Goal: Transaction & Acquisition: Book appointment/travel/reservation

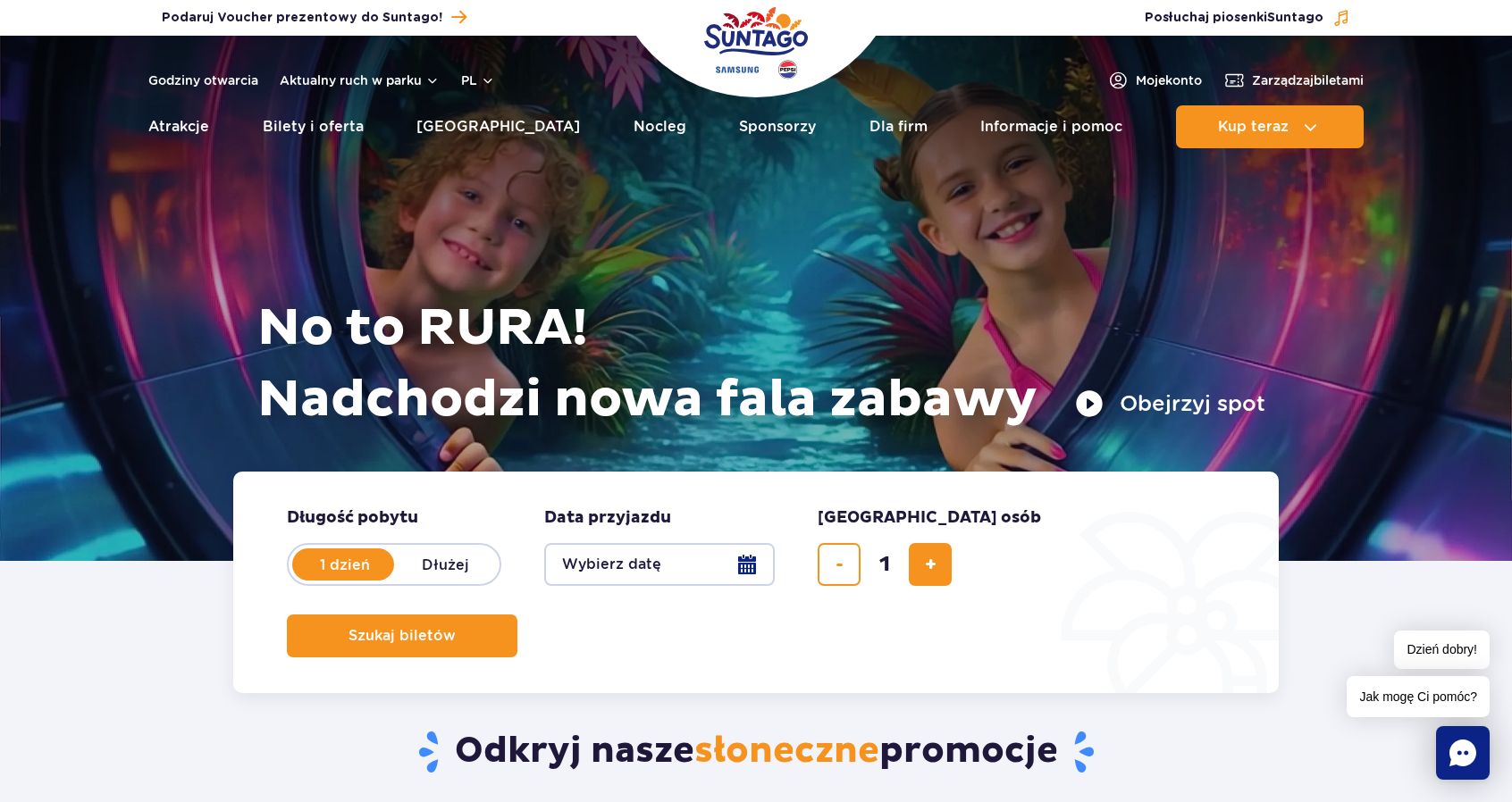
click at [669, 548] on button "Wybierz datę" at bounding box center [659, 564] width 231 height 43
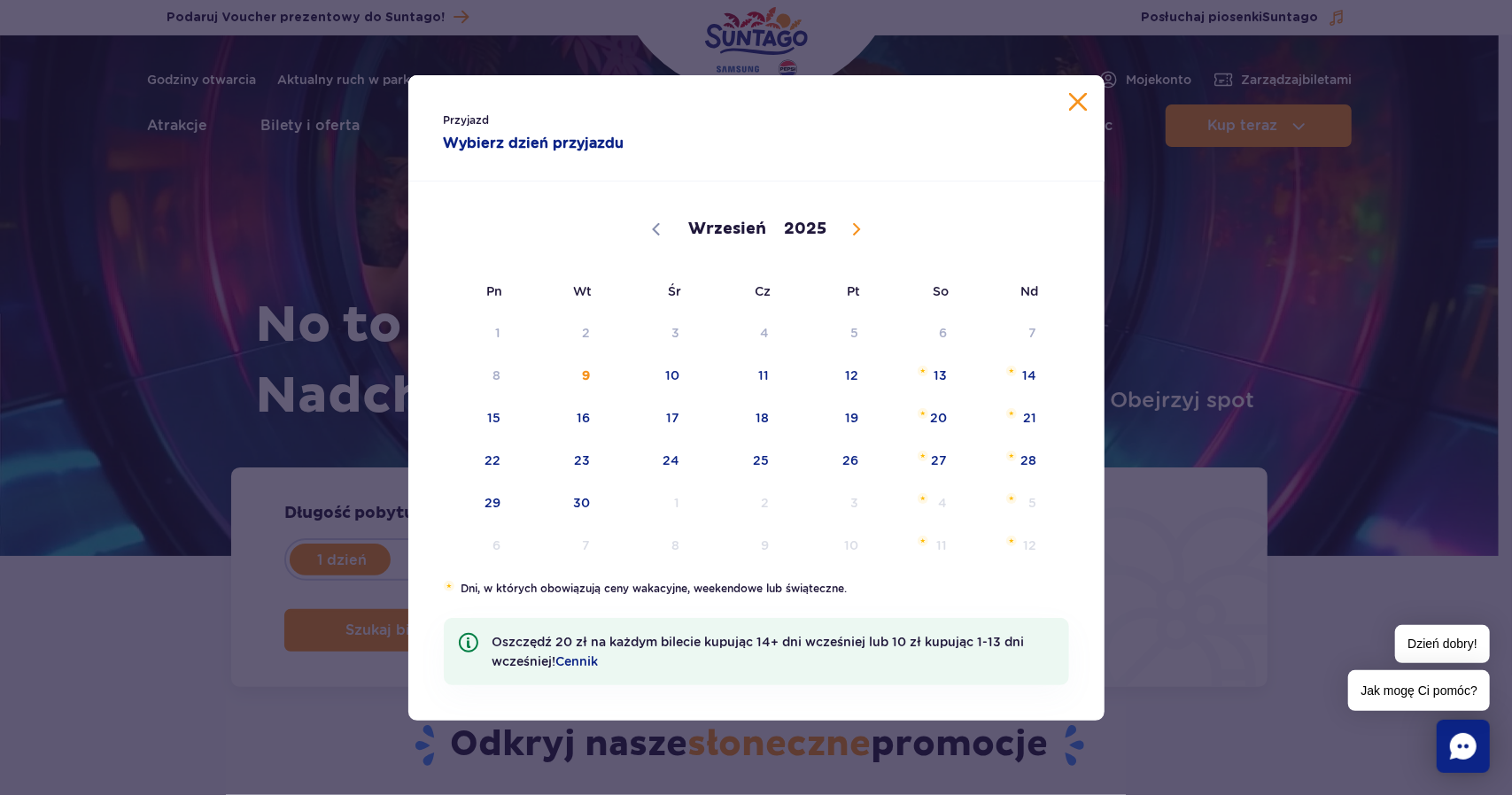
click at [853, 227] on icon at bounding box center [856, 228] width 12 height 12
select select "10"
click at [946, 379] on span "8" at bounding box center [917, 375] width 90 height 41
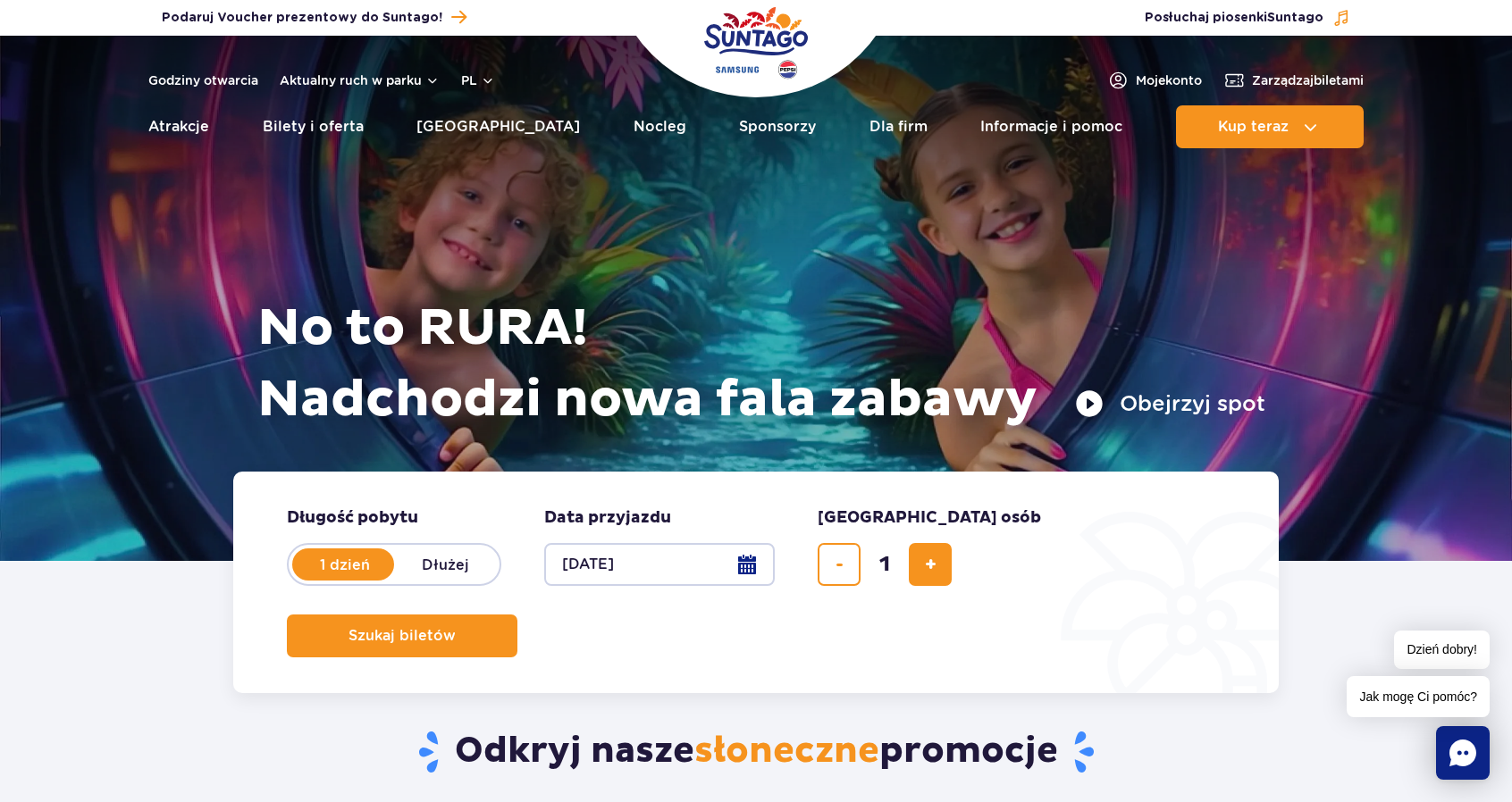
click at [736, 567] on button "08.11.25" at bounding box center [659, 564] width 231 height 43
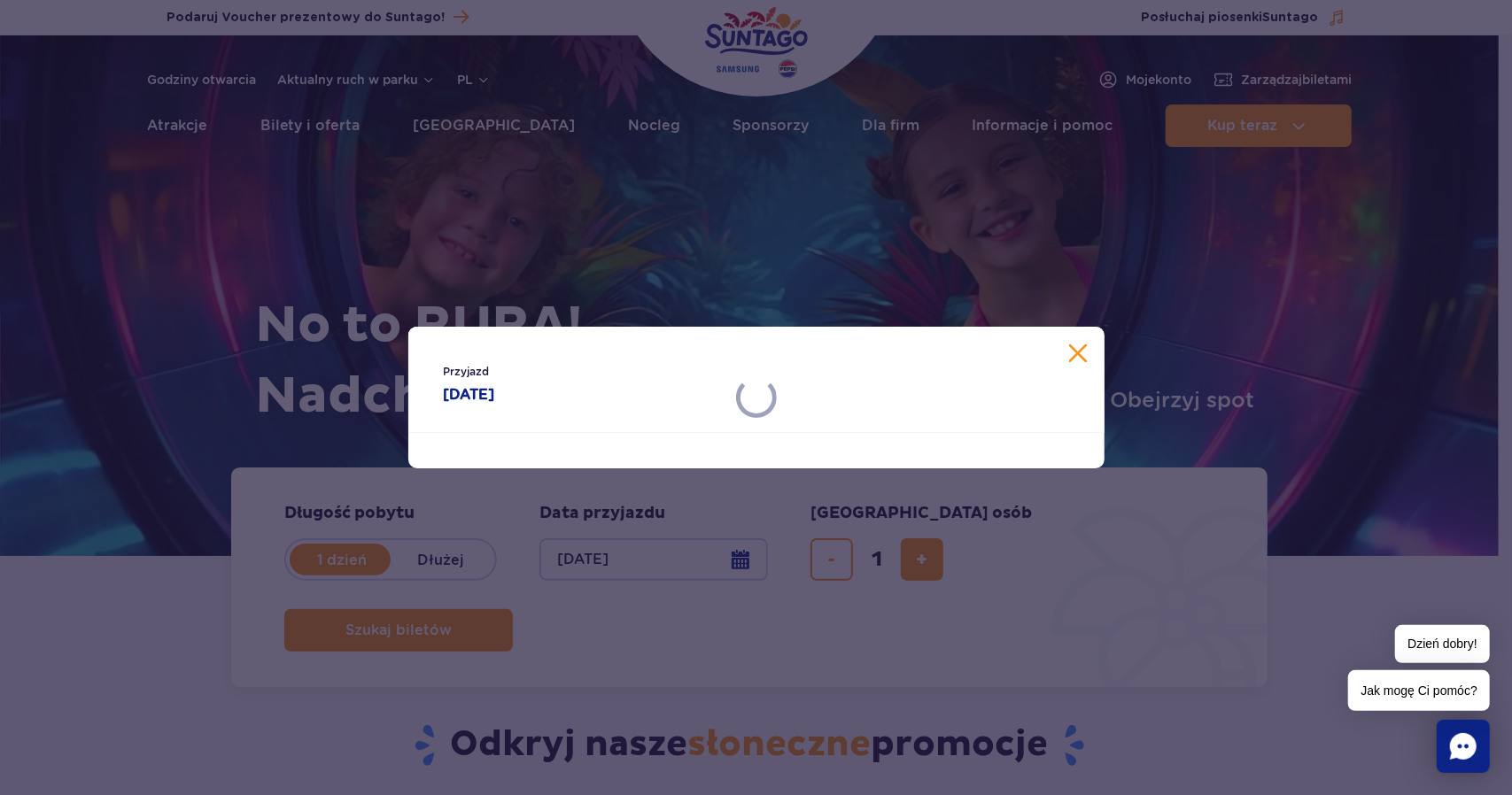
select select "10"
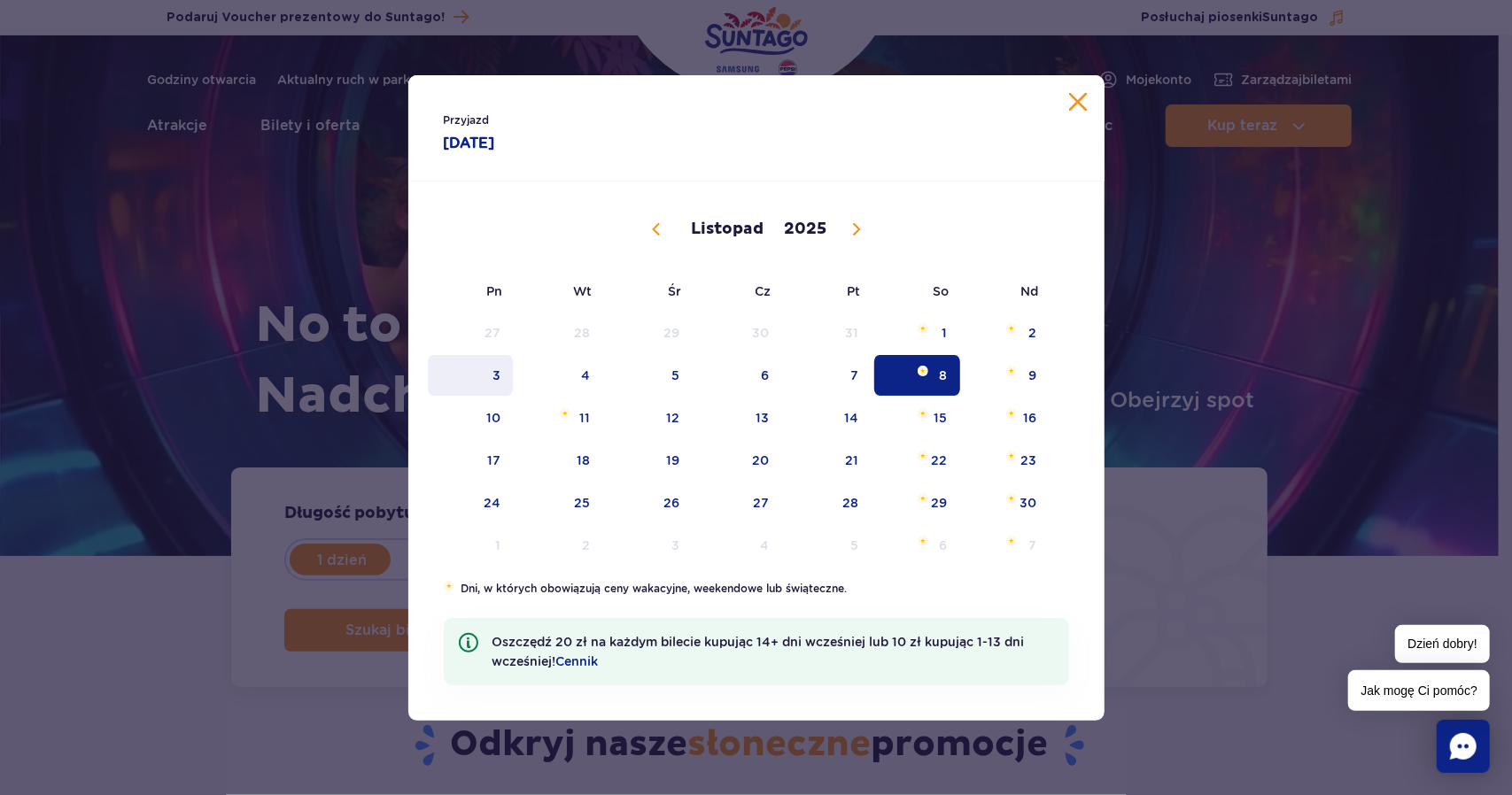
click at [504, 381] on span "3" at bounding box center [470, 375] width 90 height 41
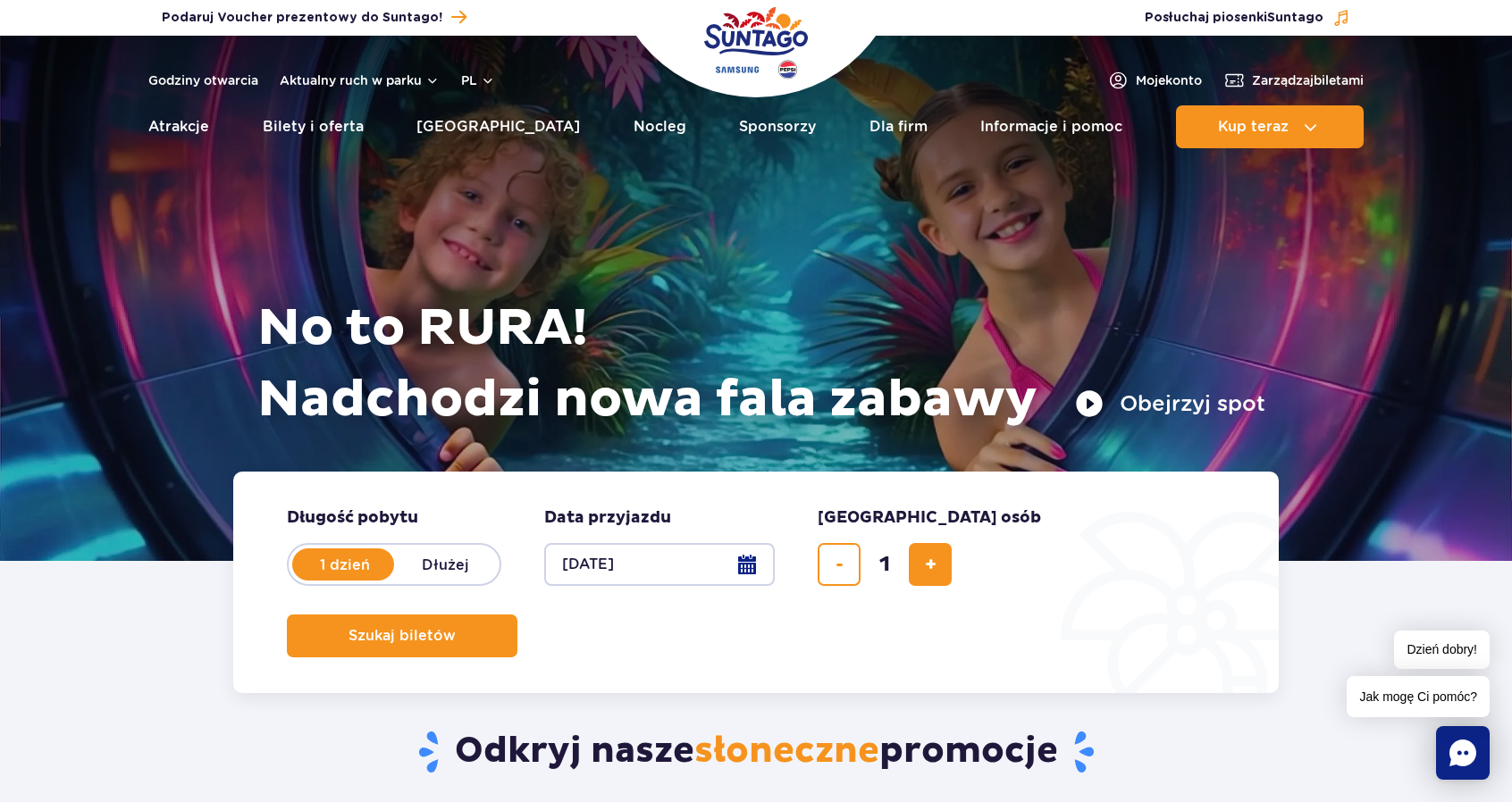
click at [759, 564] on button "[DATE]" at bounding box center [659, 564] width 231 height 43
select select "10"
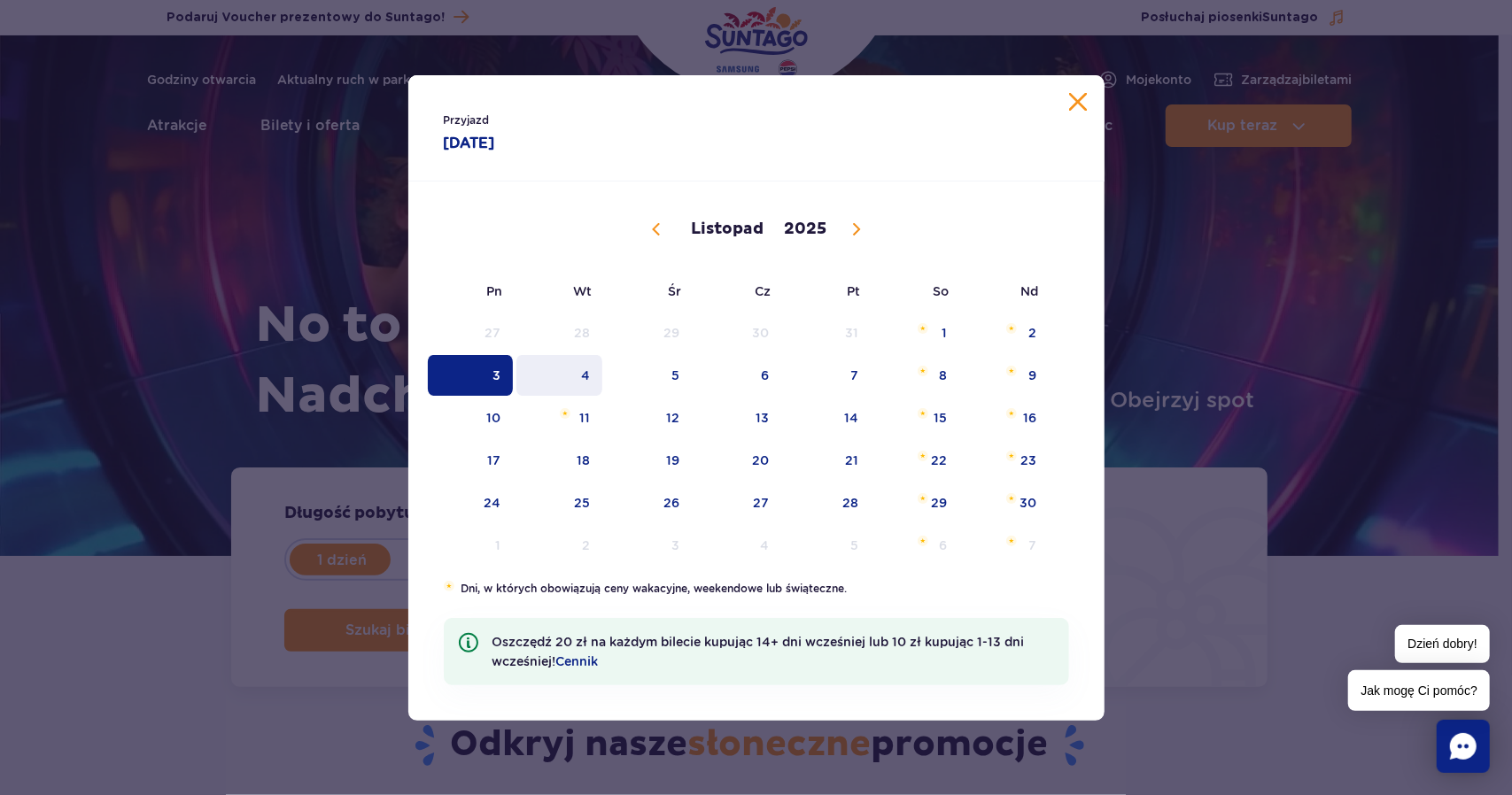
click at [592, 376] on span "4" at bounding box center [559, 375] width 90 height 41
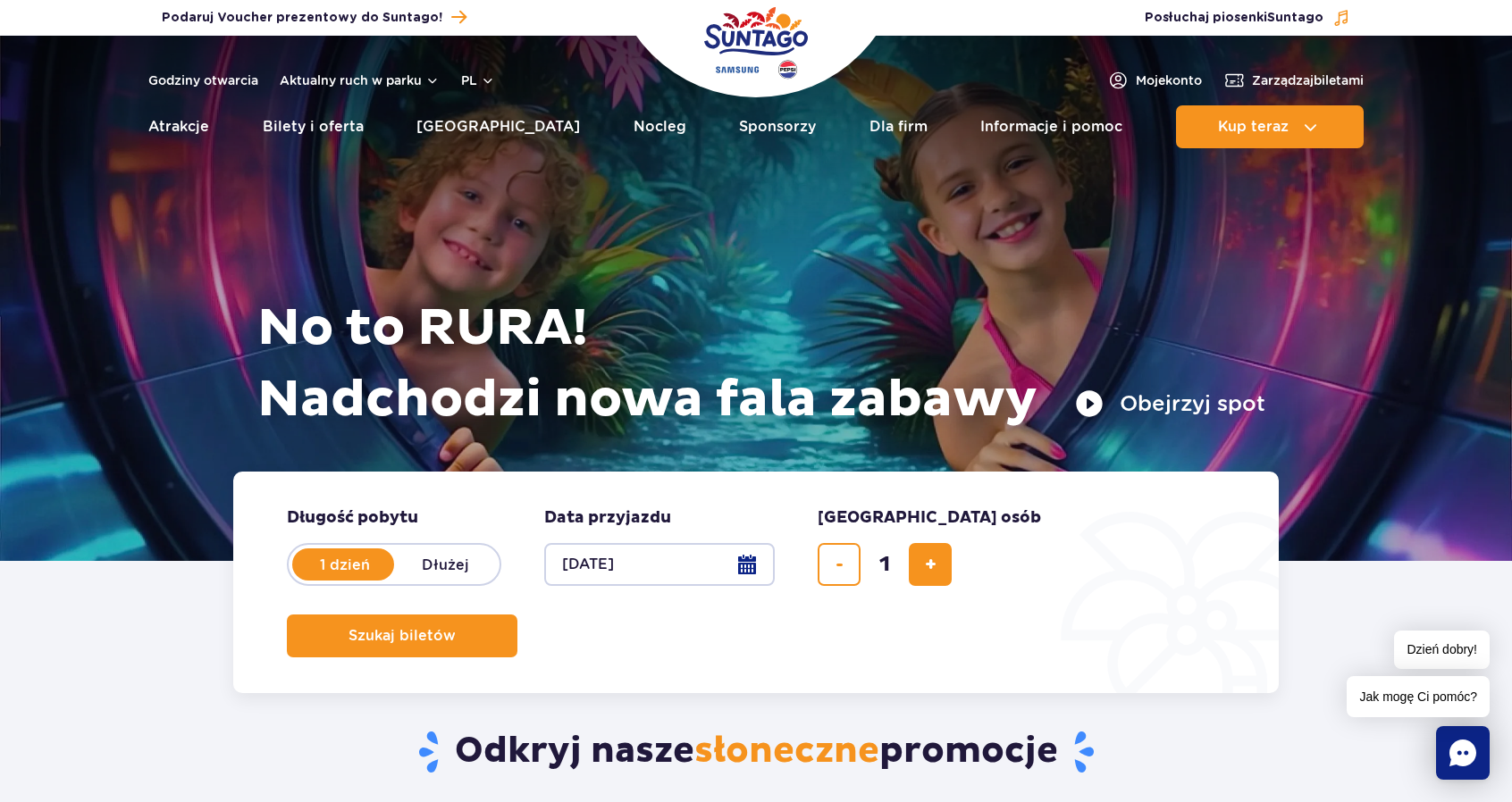
click at [439, 564] on label "Dłużej" at bounding box center [445, 564] width 102 height 37
click at [413, 580] on input "Dłużej" at bounding box center [404, 582] width 20 height 4
radio input "false"
radio input "true"
click at [733, 564] on button "Wybierz datę" at bounding box center [659, 564] width 231 height 43
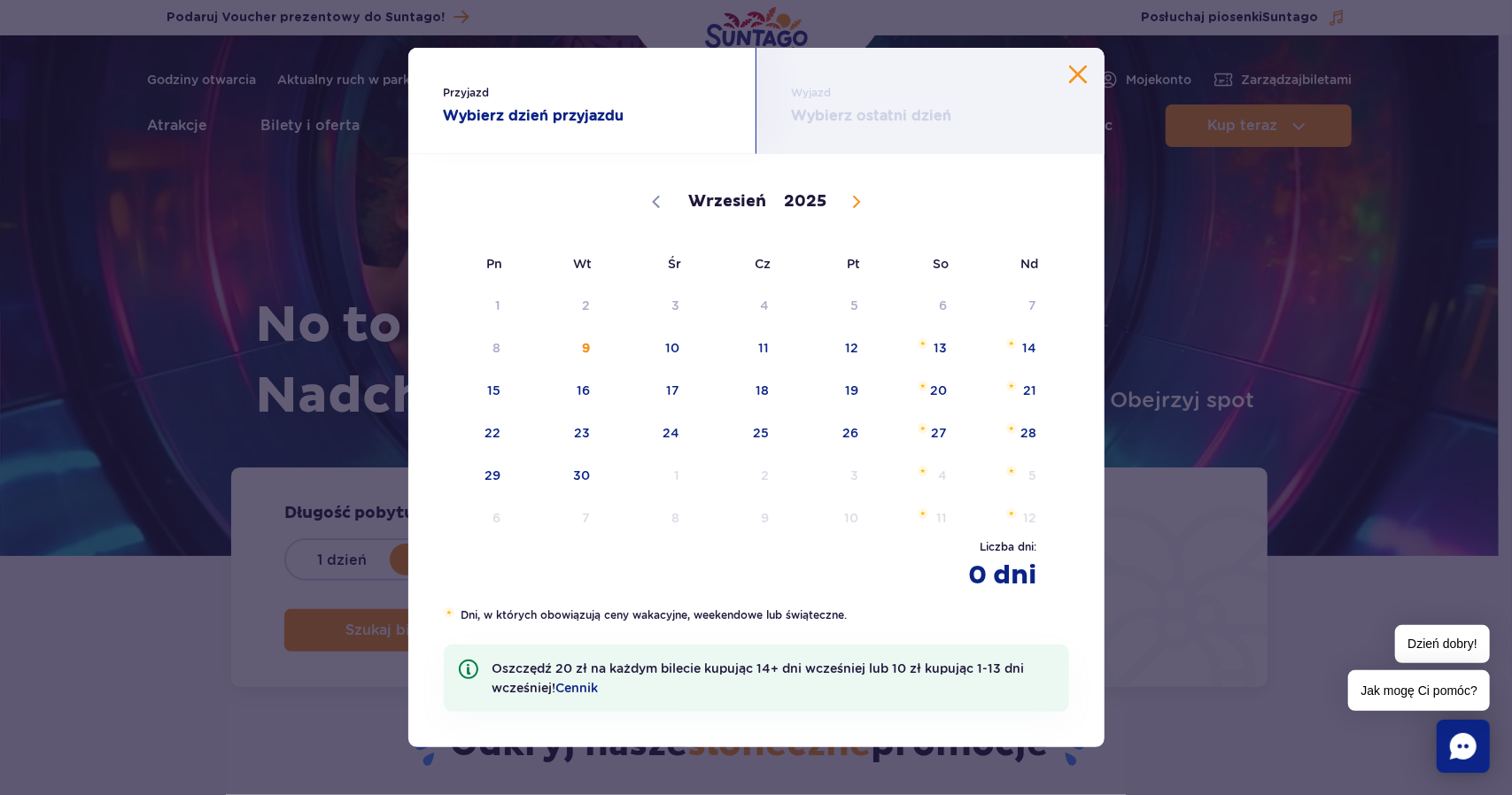
click at [852, 203] on icon at bounding box center [856, 201] width 12 height 12
select select "10"
click at [507, 351] on span "3" at bounding box center [470, 347] width 90 height 41
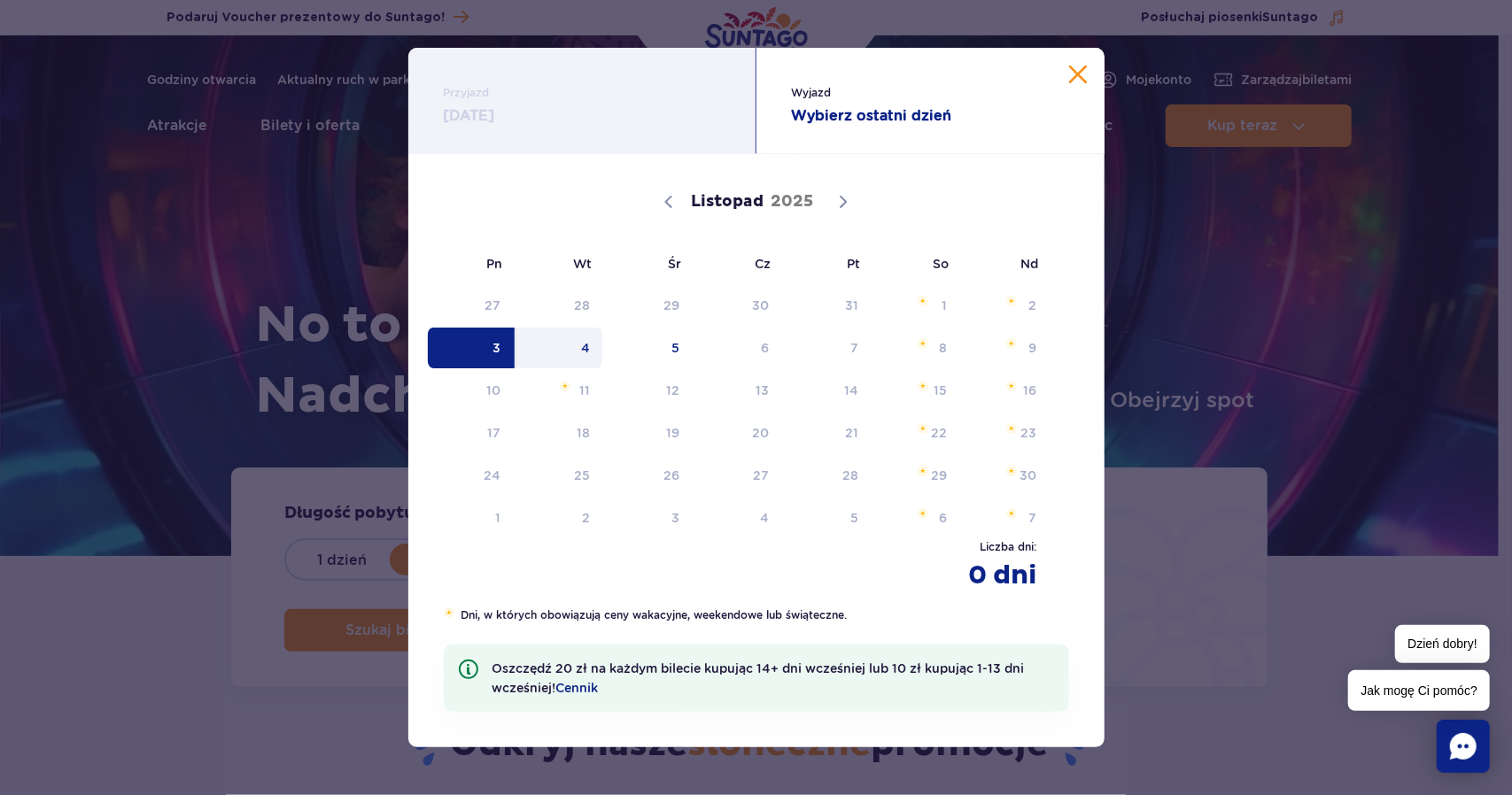
click at [590, 344] on span "4" at bounding box center [559, 347] width 90 height 41
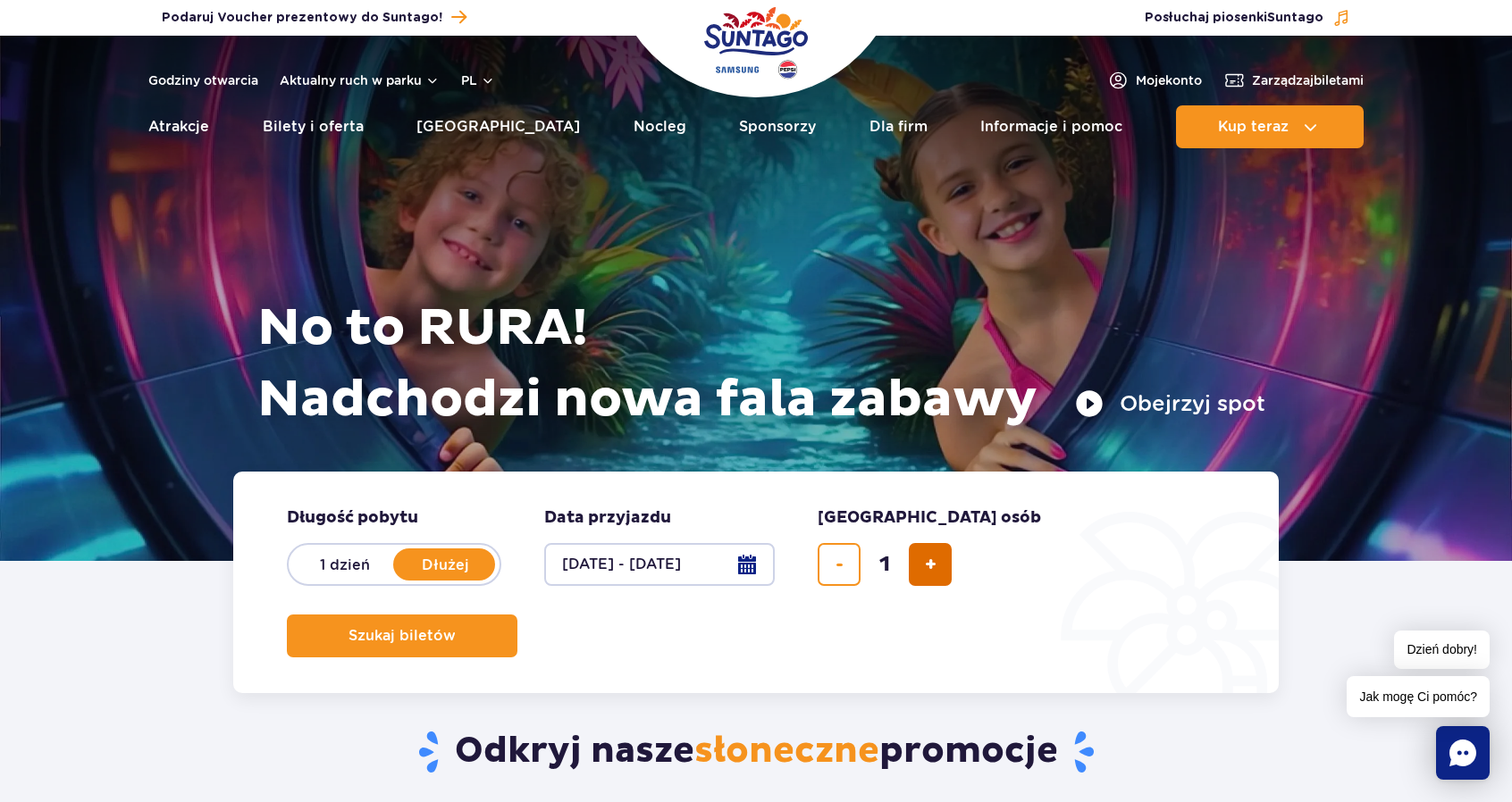
click at [929, 565] on span "dodaj bilet" at bounding box center [931, 565] width 11 height 0
type input "2"
click at [449, 628] on span "Szukaj biletów" at bounding box center [394, 635] width 108 height 16
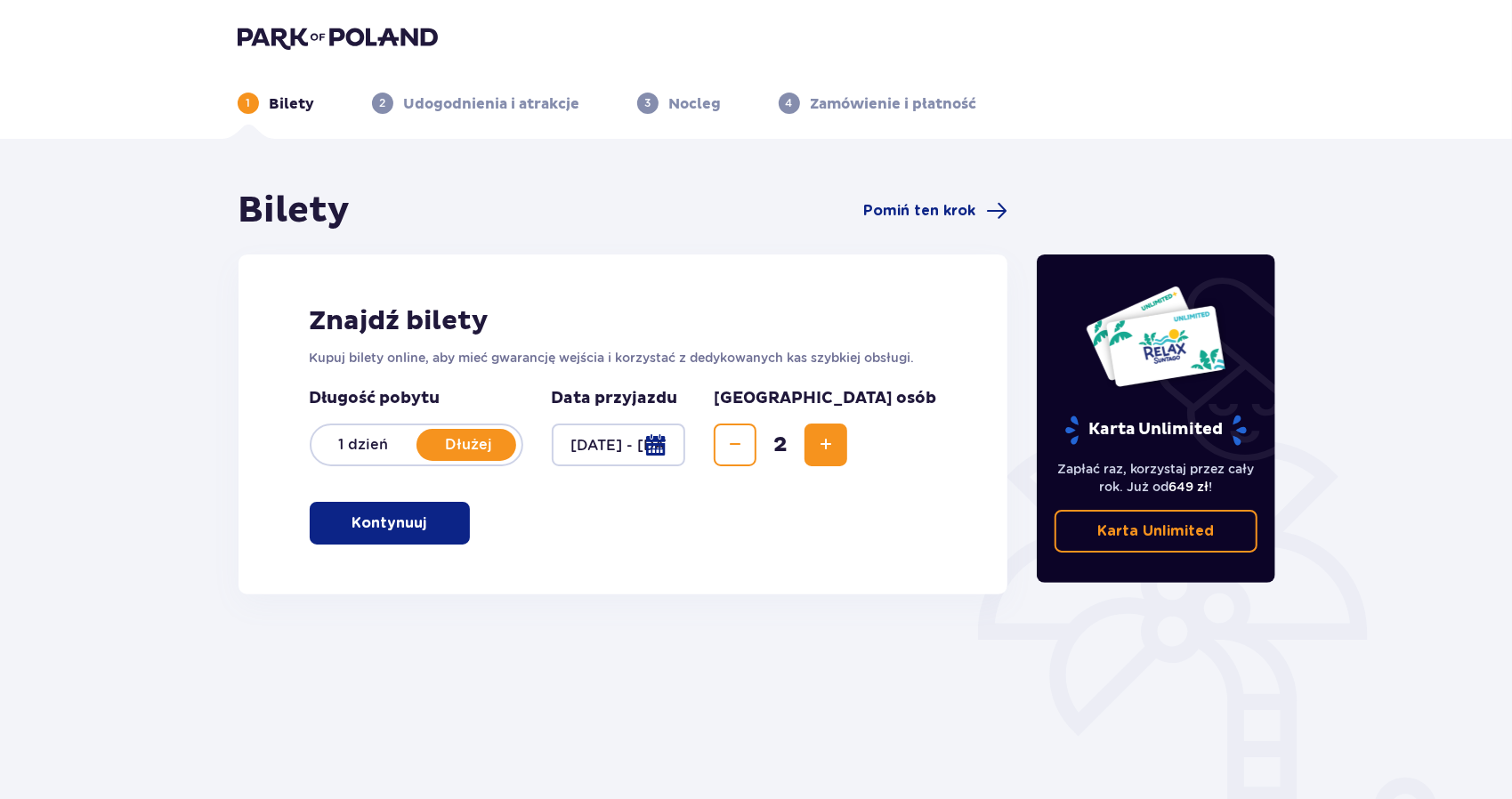
click at [395, 535] on button "Kontynuuj" at bounding box center [389, 523] width 160 height 43
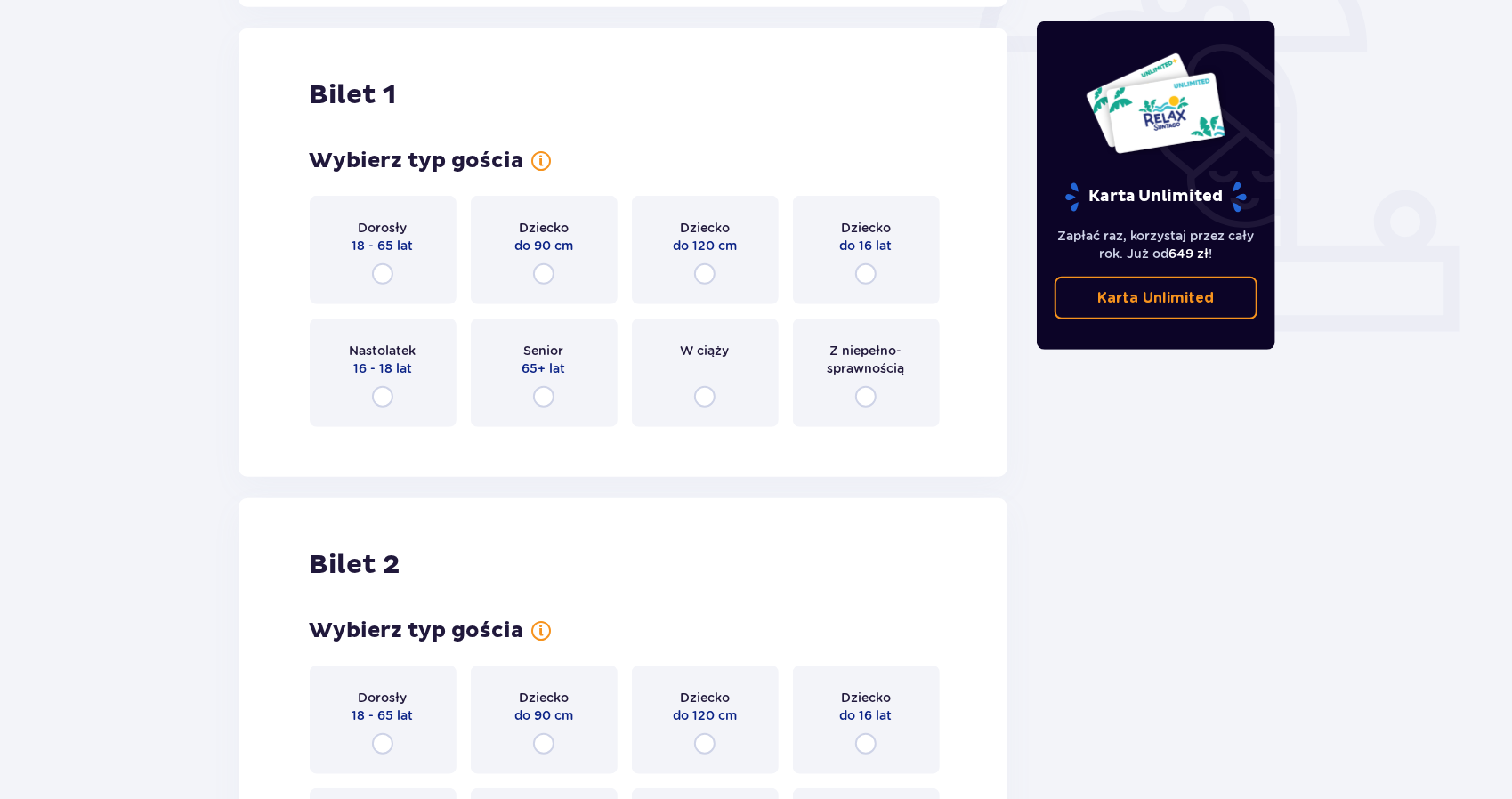
scroll to position [595, 0]
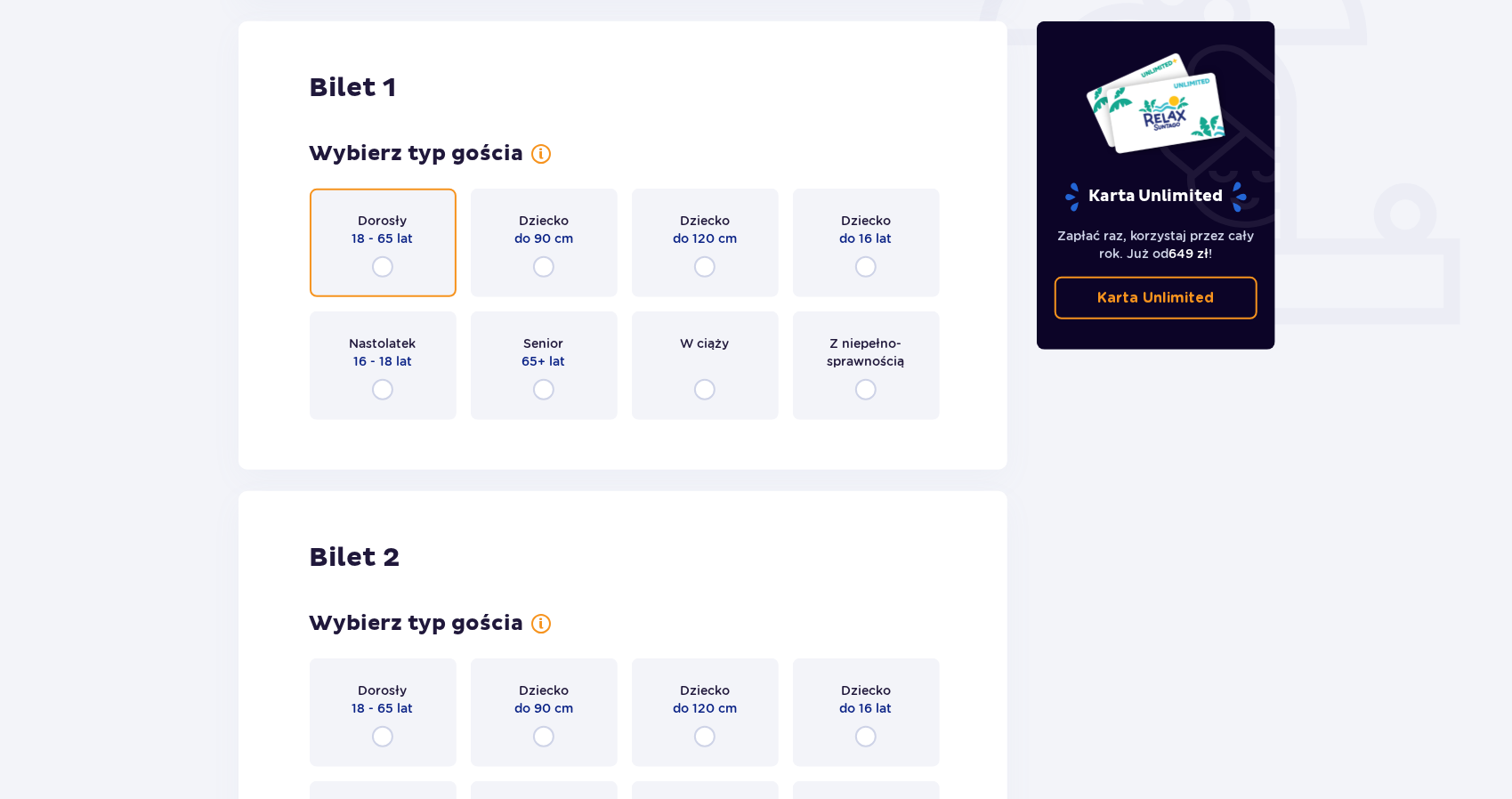
click at [388, 257] on input "radio" at bounding box center [382, 267] width 22 height 22
radio input "true"
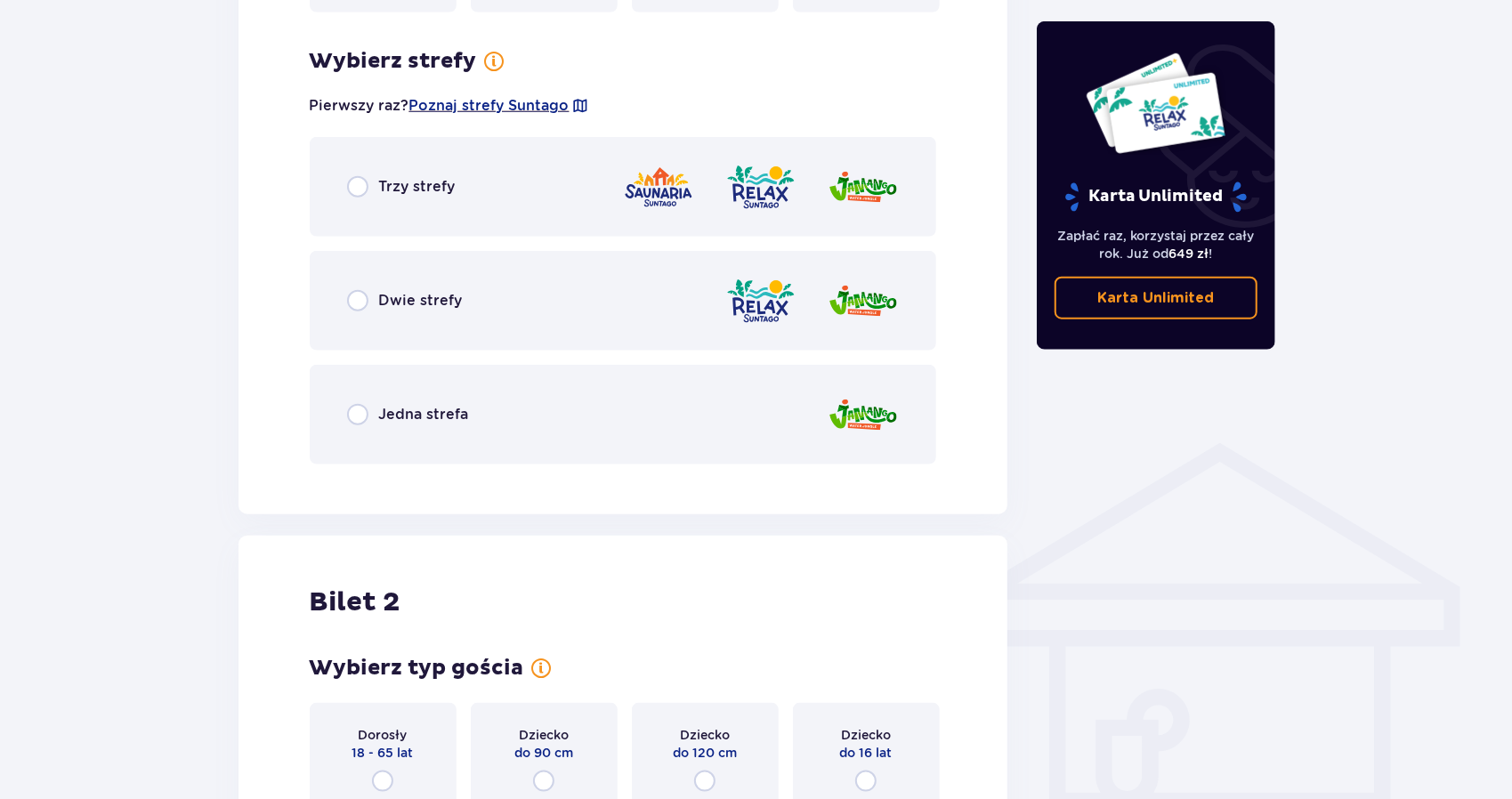
scroll to position [1029, 0]
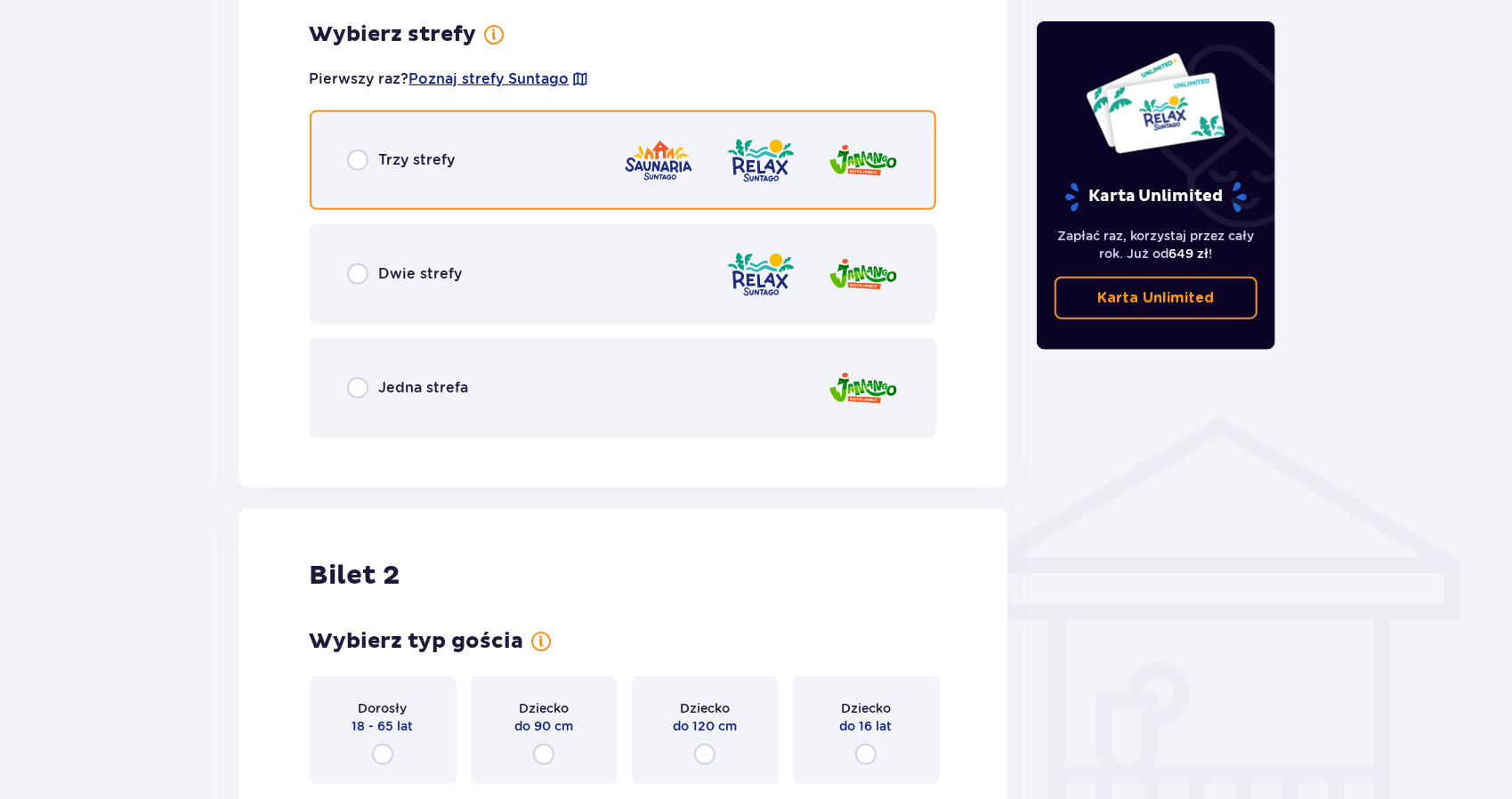
click at [351, 165] on input "radio" at bounding box center [358, 160] width 22 height 22
radio input "true"
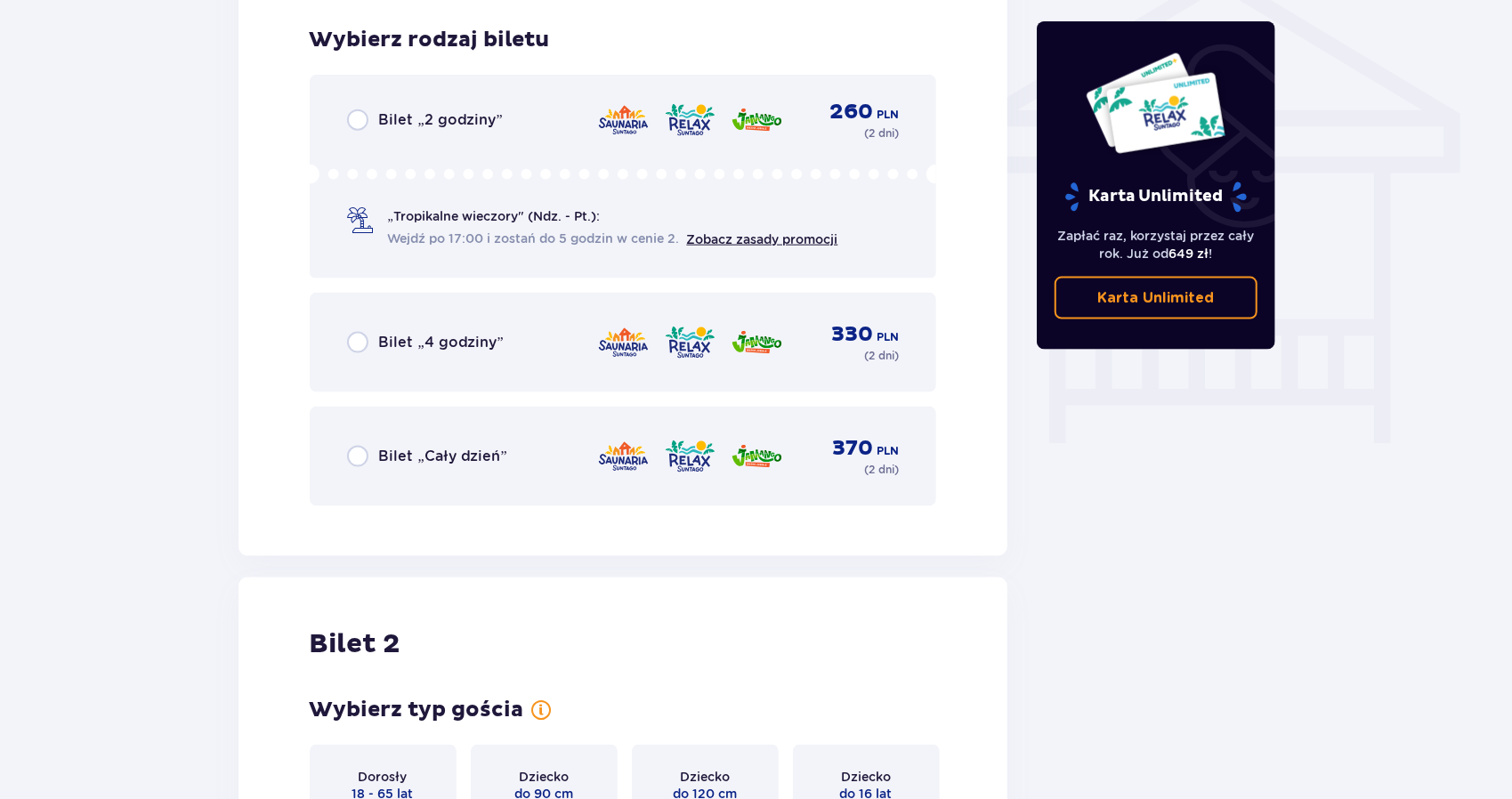
scroll to position [1481, 0]
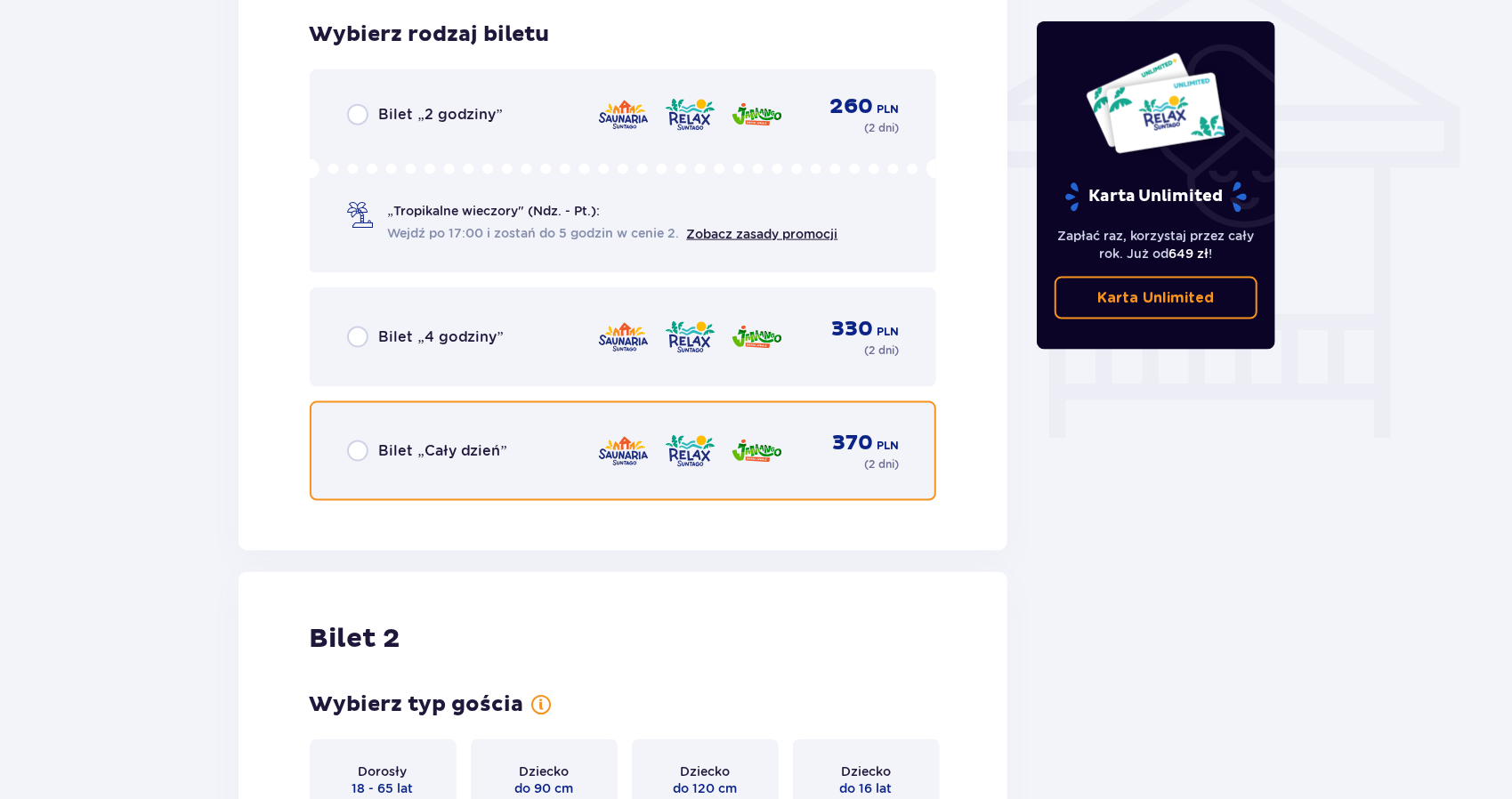
click at [349, 449] on input "radio" at bounding box center [358, 451] width 22 height 22
radio input "true"
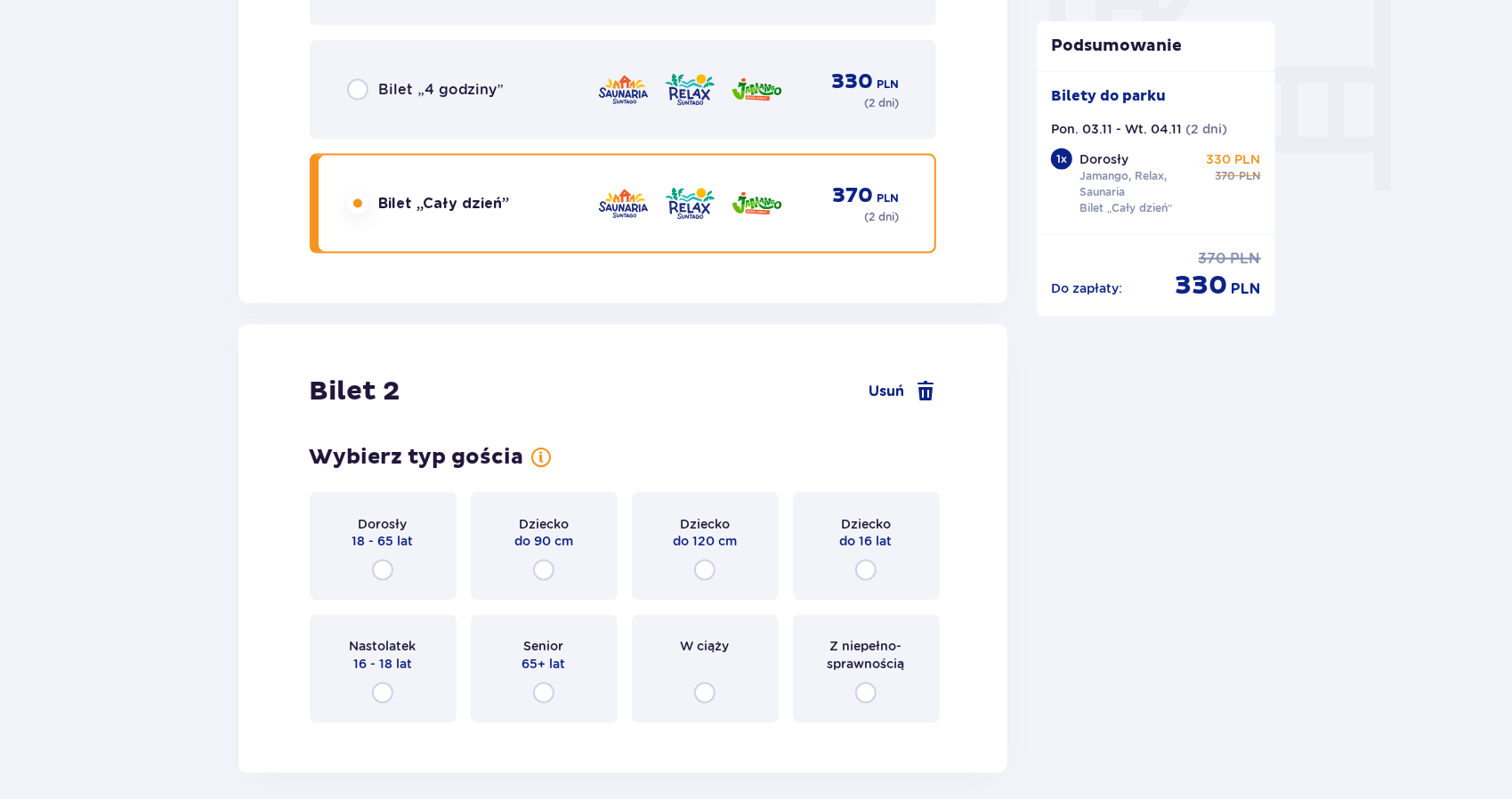
scroll to position [1717, 0]
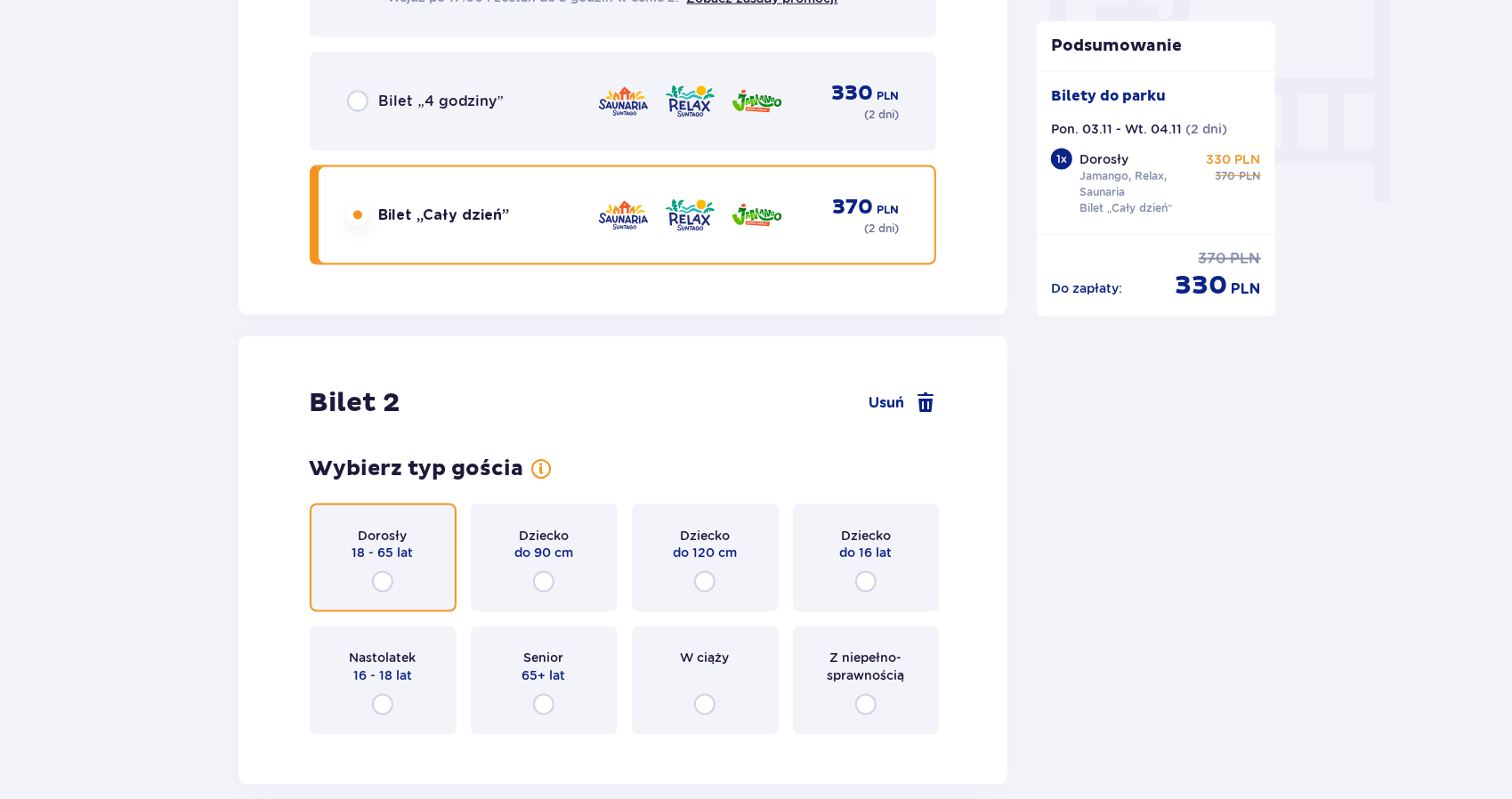
click at [394, 581] on input "radio" at bounding box center [382, 582] width 22 height 22
radio input "true"
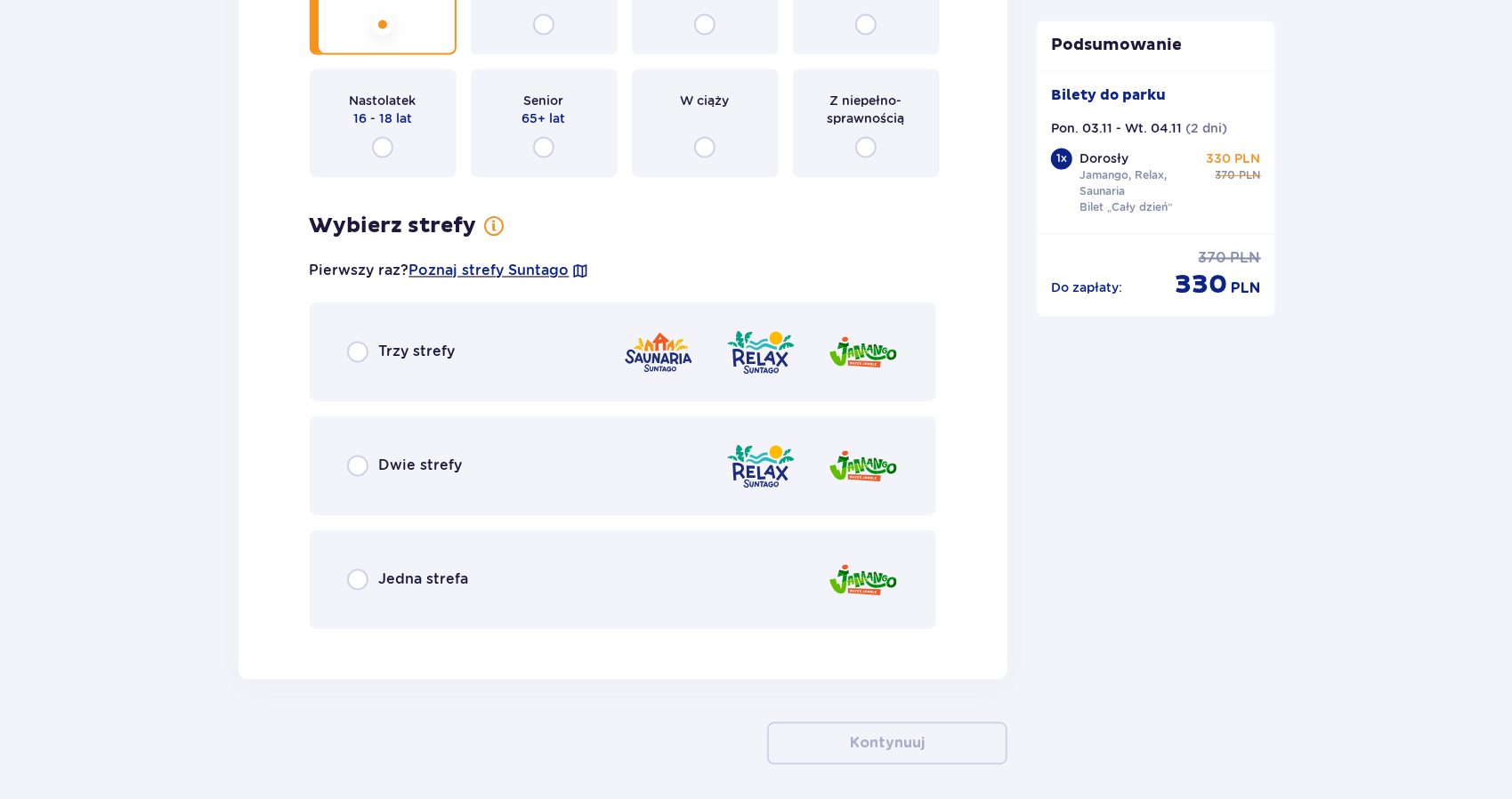
click at [386, 571] on div "Trzy strefy Dwie strefy Jedna strefa" at bounding box center [622, 465] width 627 height 327
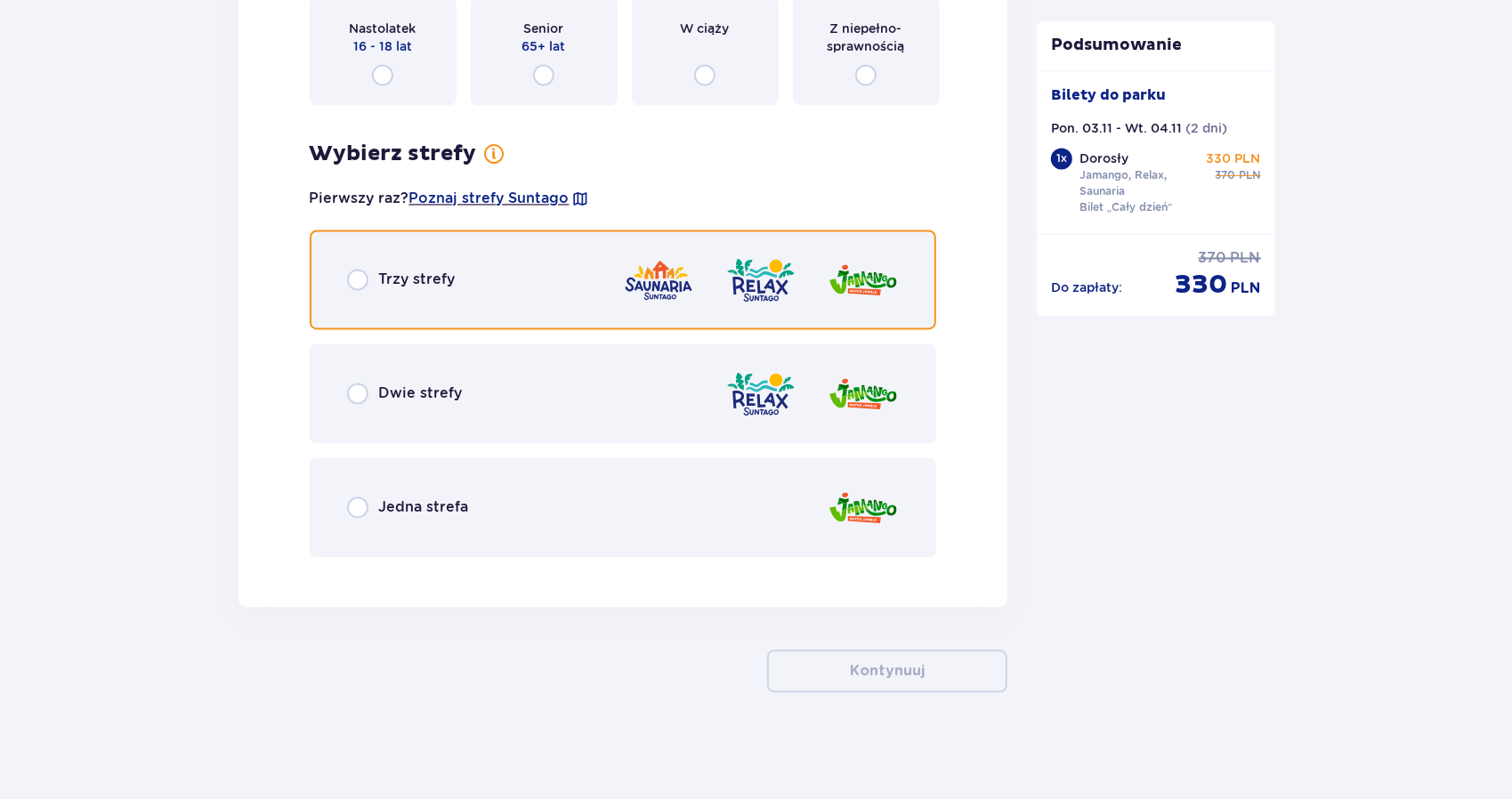
click at [363, 282] on input "radio" at bounding box center [358, 279] width 22 height 22
radio input "true"
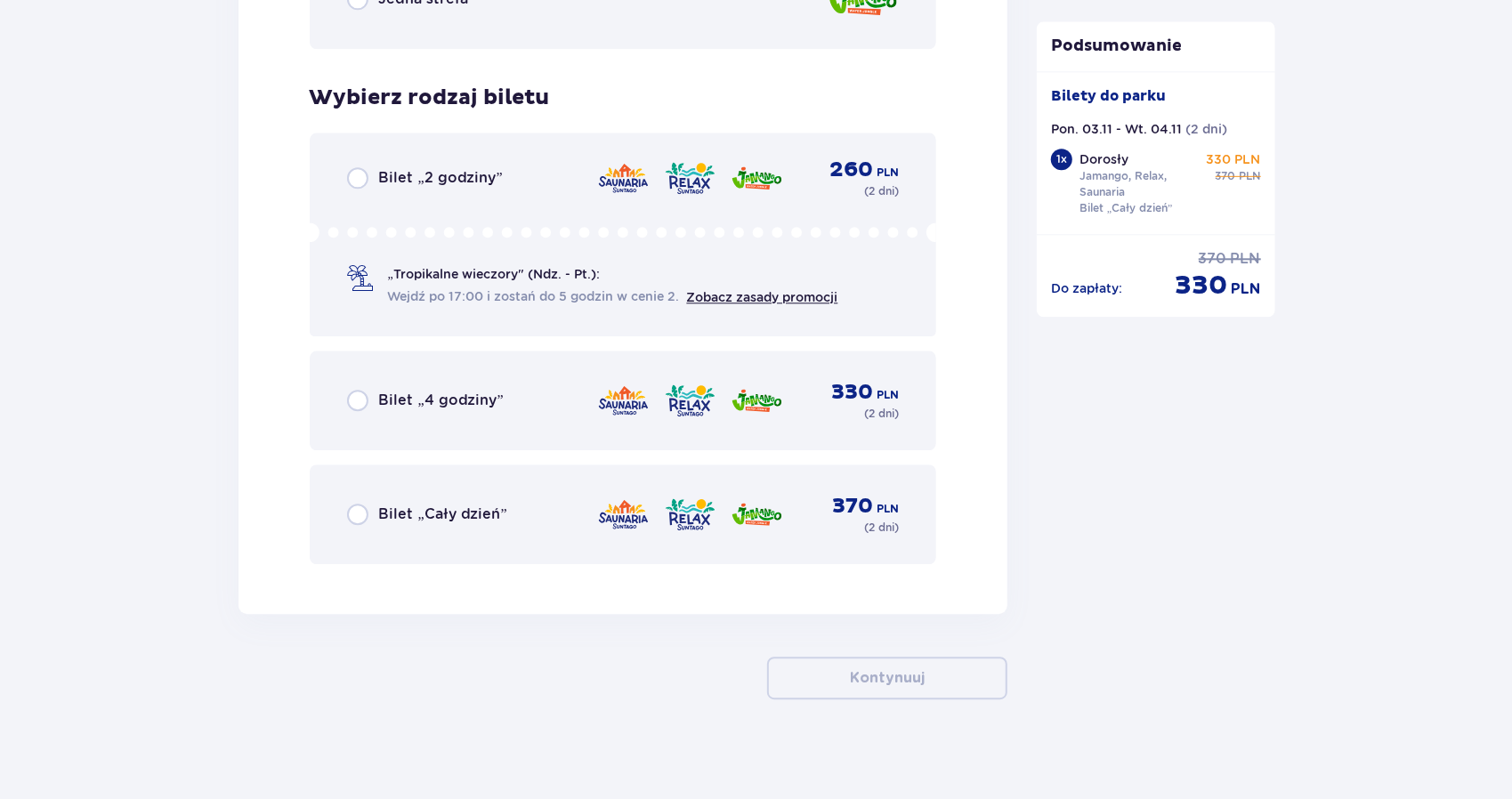
scroll to position [2862, 0]
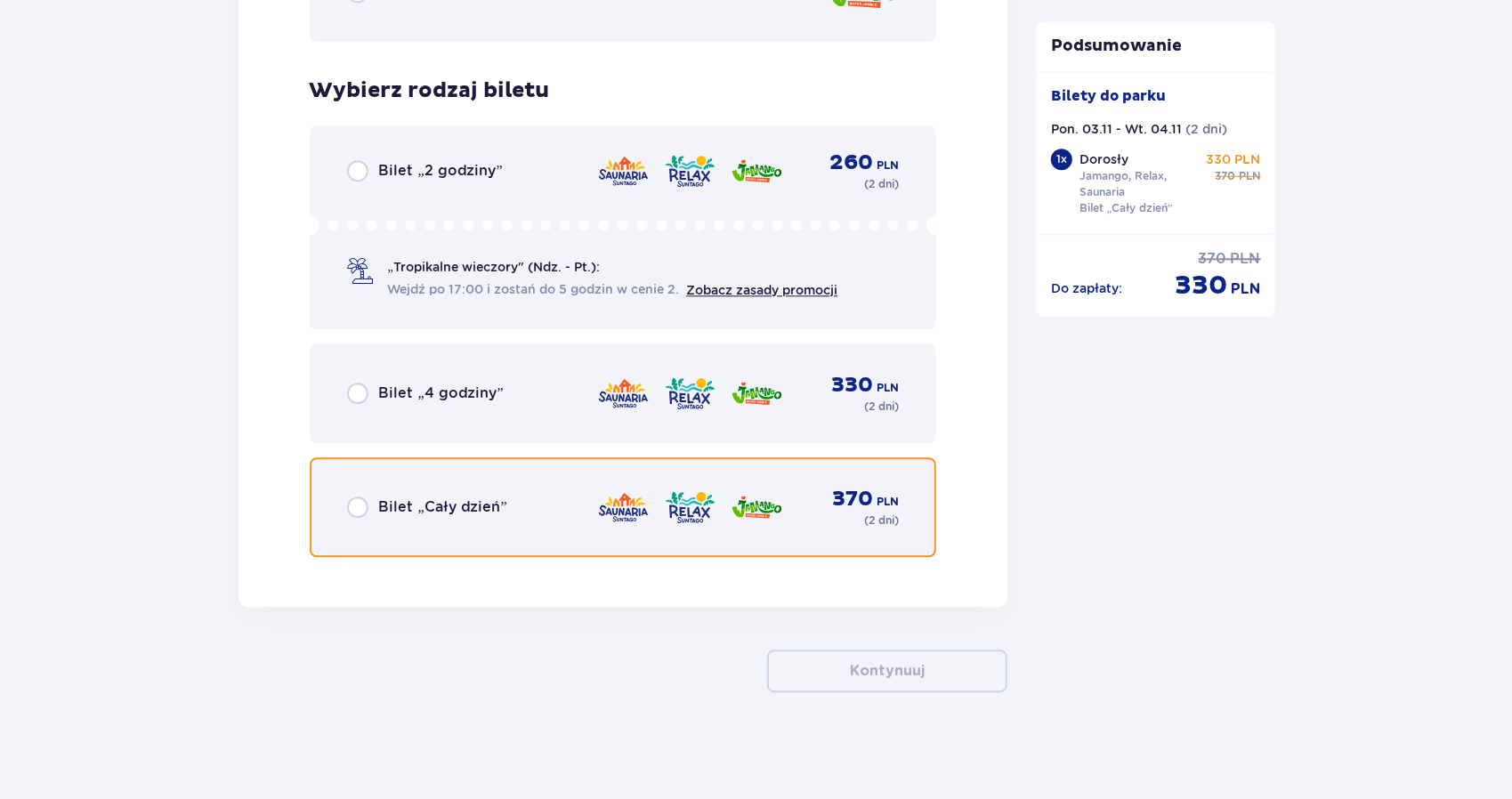
click at [360, 506] on input "radio" at bounding box center [358, 507] width 22 height 22
radio input "true"
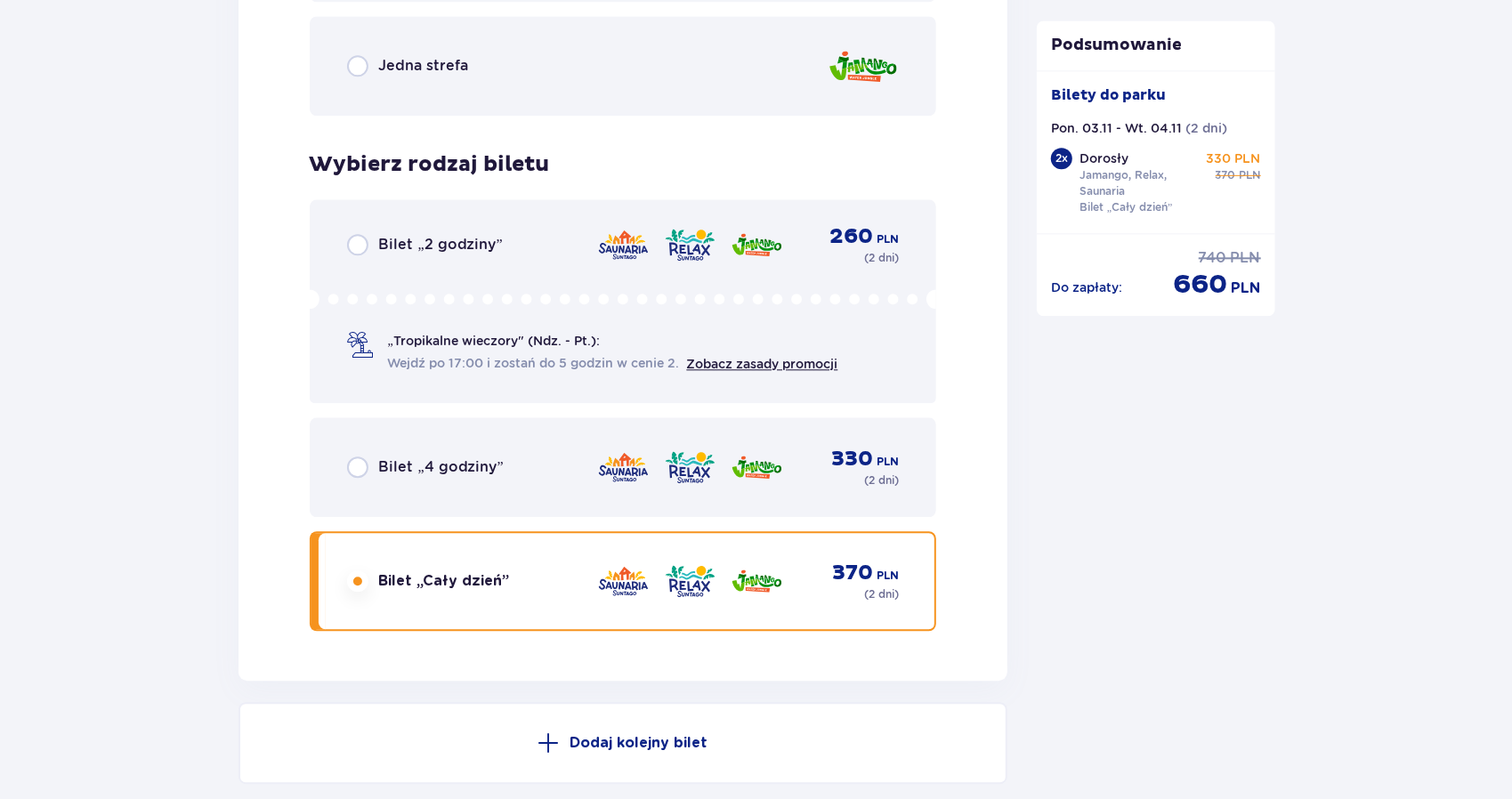
scroll to position [2777, 0]
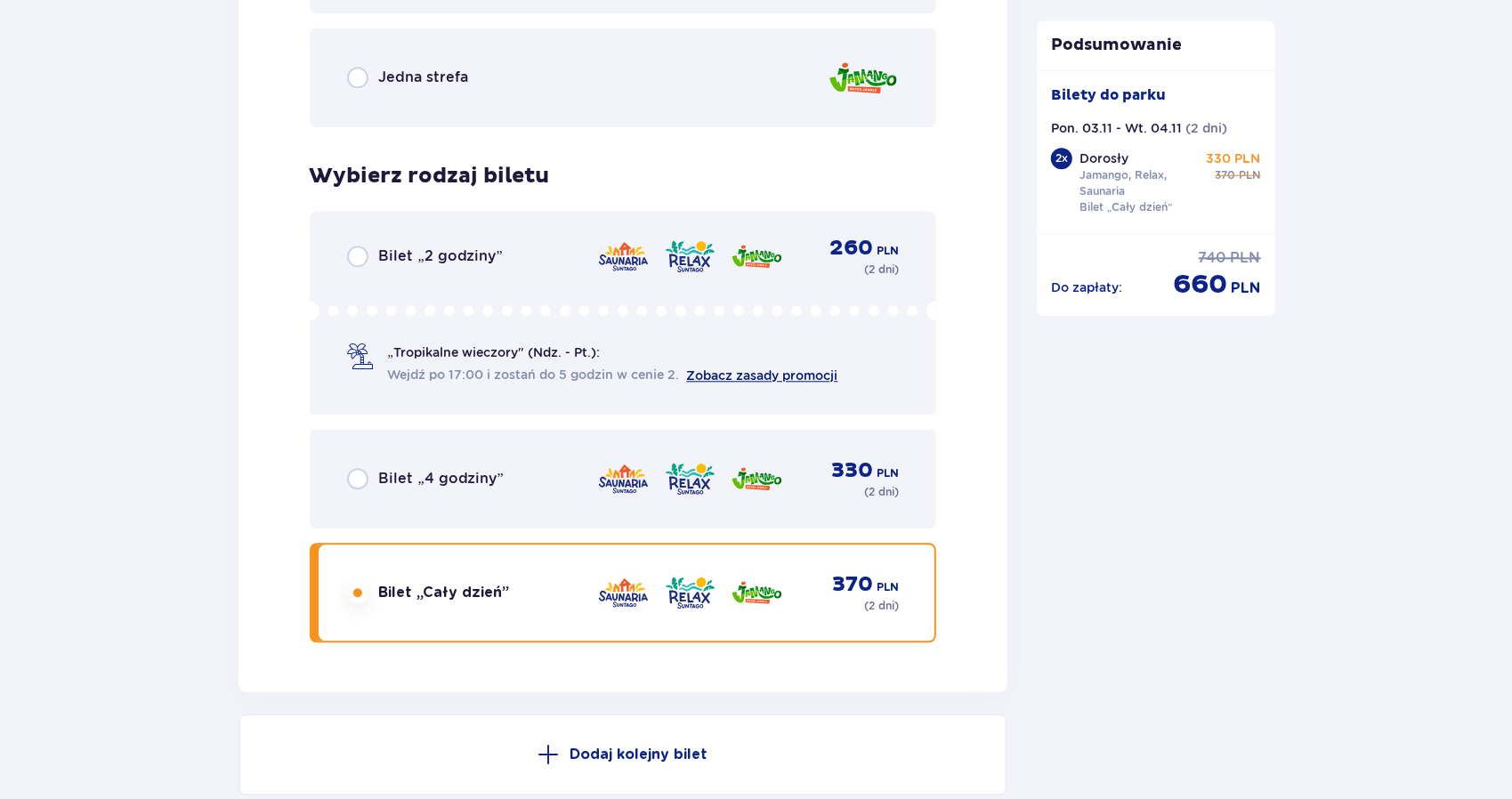
click at [775, 377] on link "Zobacz zasady promocji" at bounding box center [762, 375] width 151 height 14
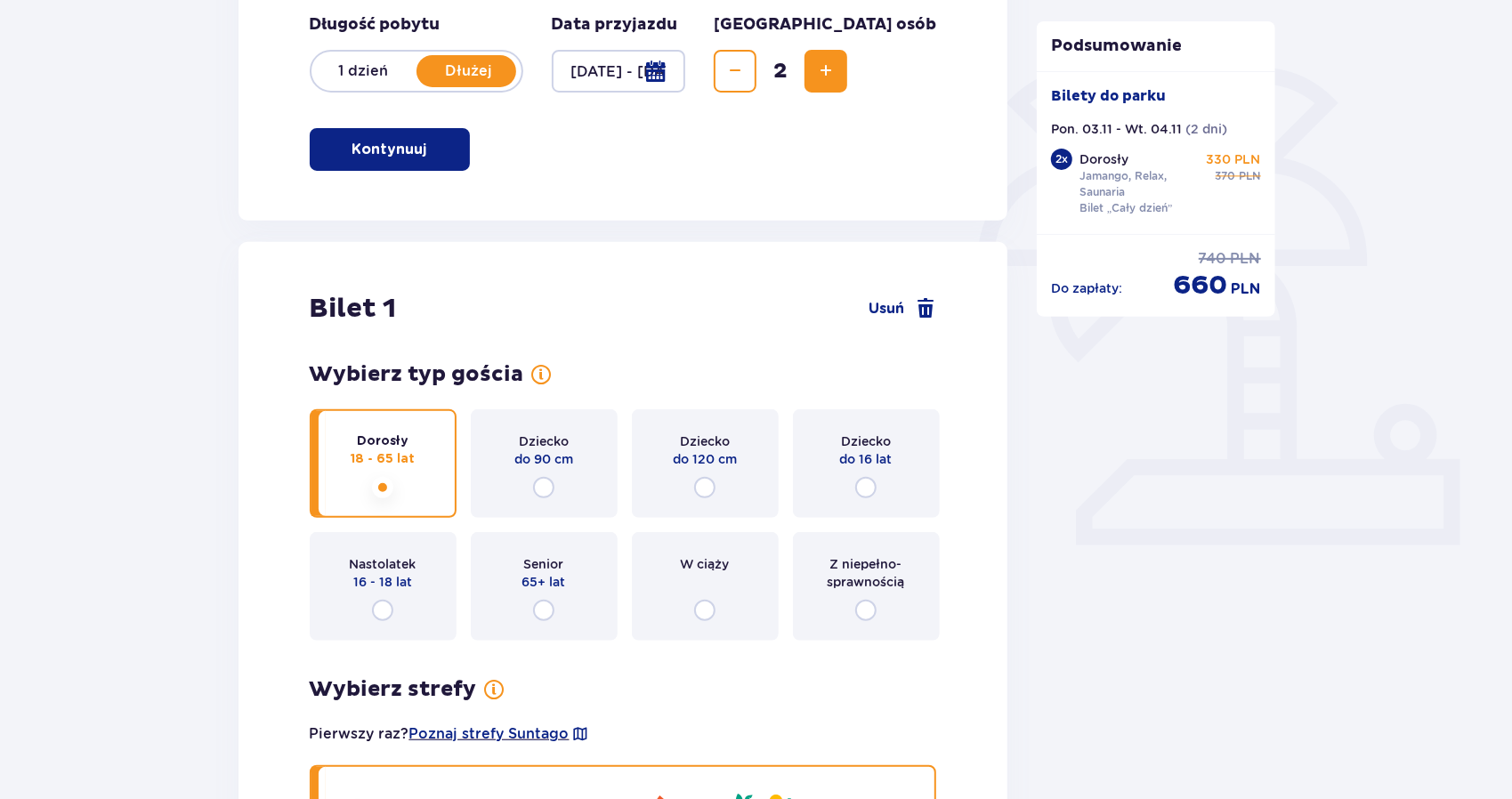
scroll to position [0, 0]
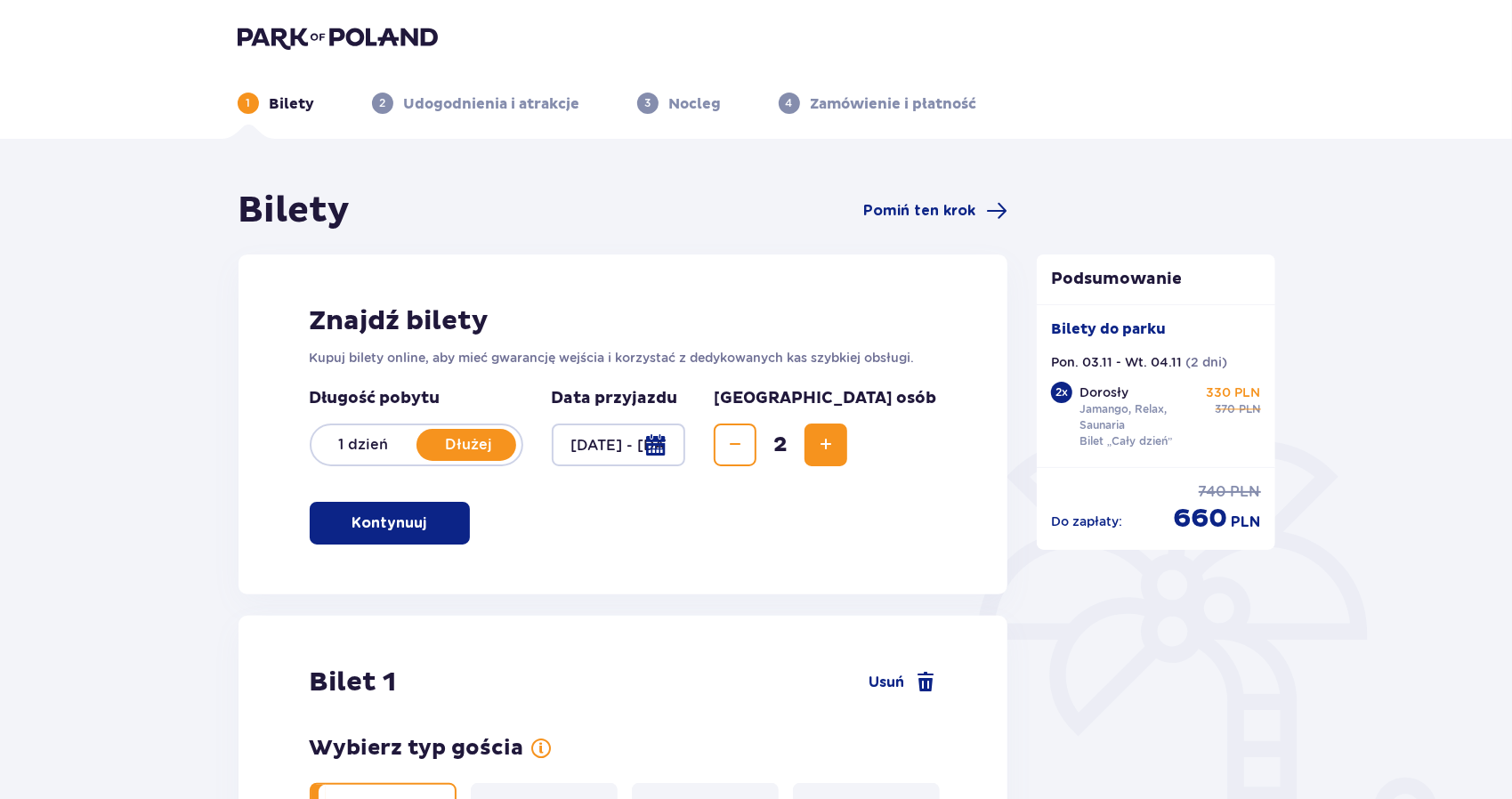
click at [361, 438] on p "1 dzień" at bounding box center [363, 445] width 105 height 20
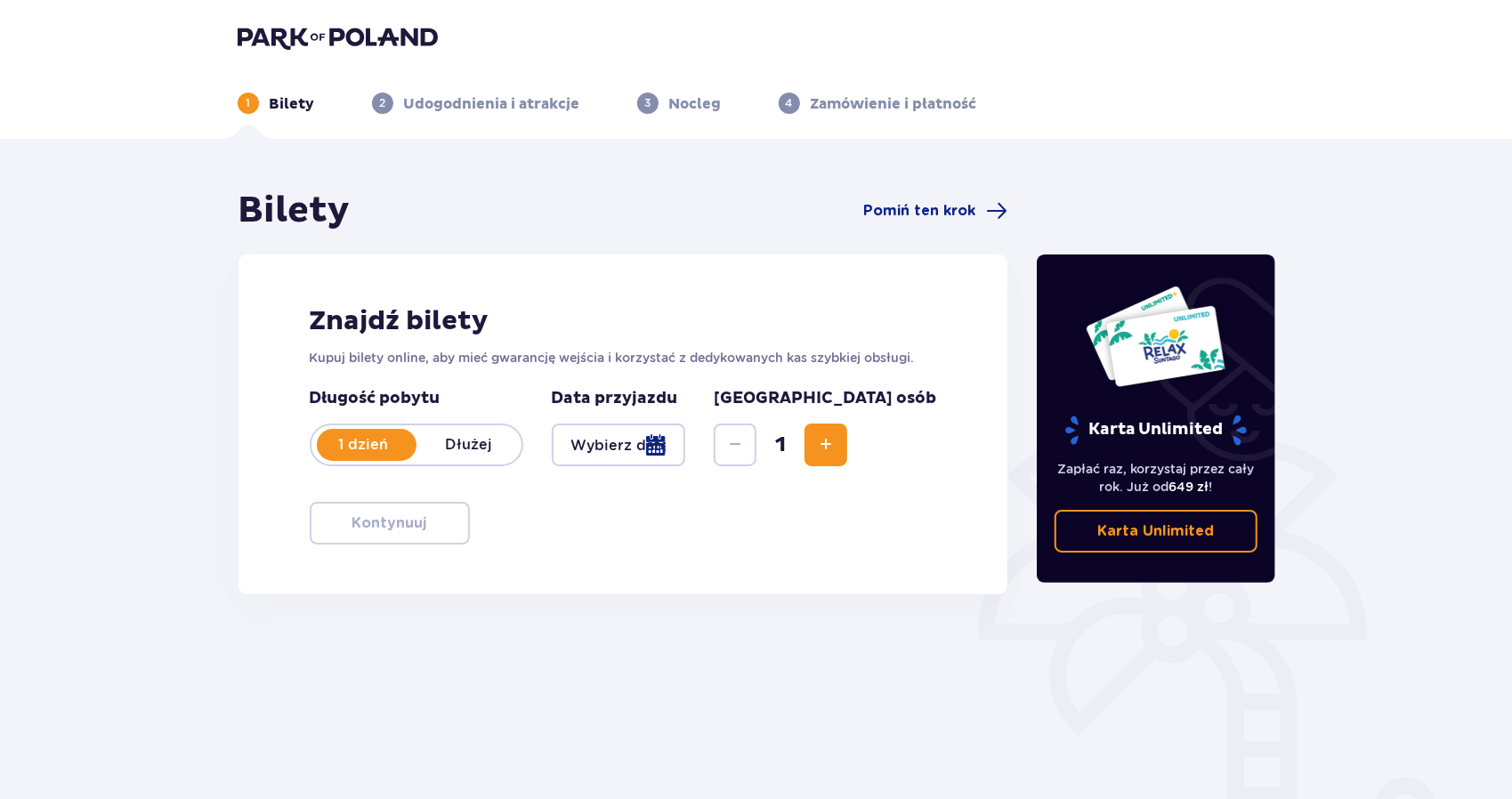
click at [686, 442] on div at bounding box center [619, 444] width 135 height 43
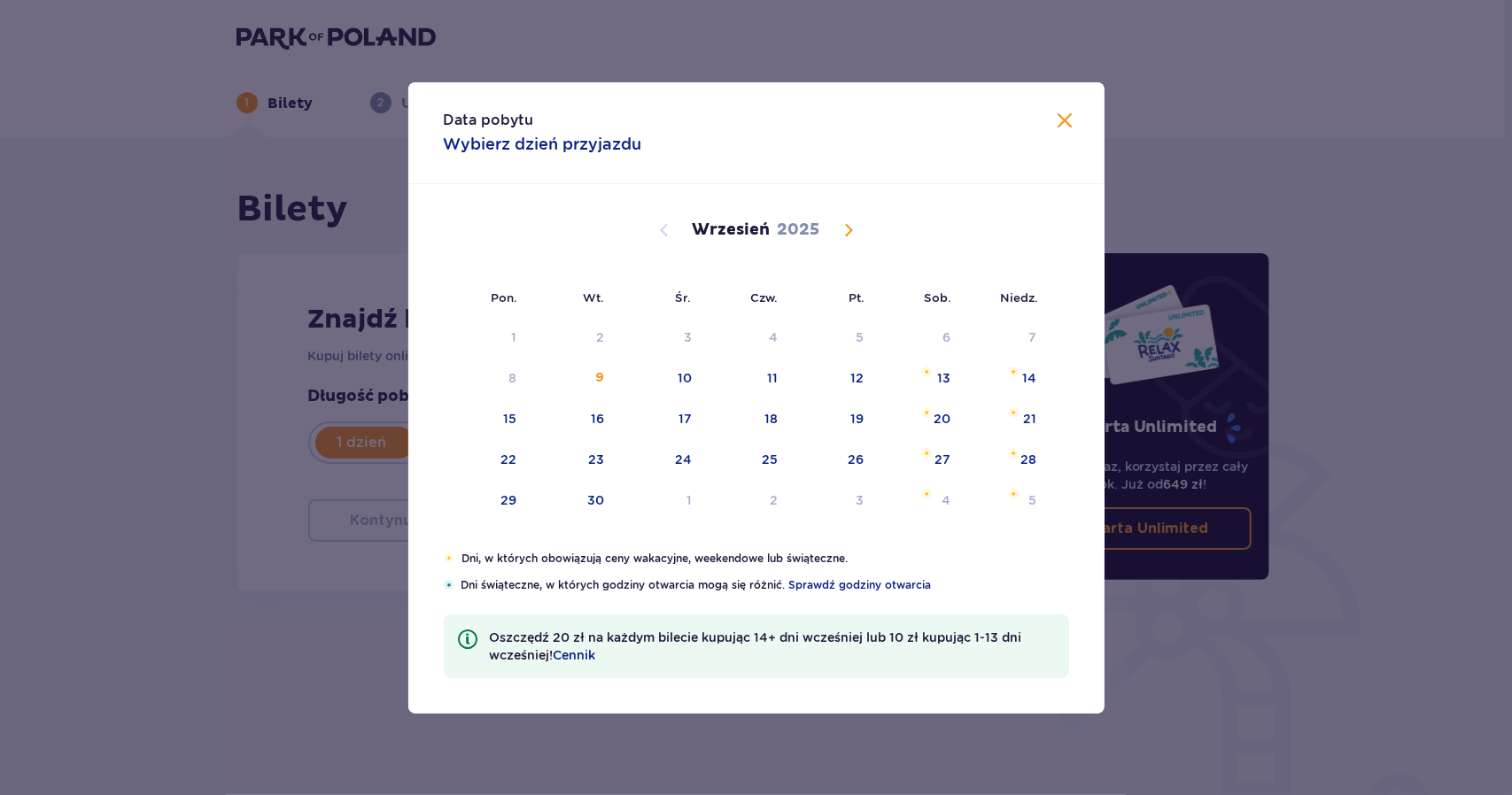
click at [849, 238] on span "Calendar" at bounding box center [848, 230] width 22 height 22
click at [850, 228] on span "Calendar" at bounding box center [848, 230] width 22 height 22
click at [664, 228] on span "Calendar" at bounding box center [664, 230] width 22 height 22
click at [518, 381] on div "3" at bounding box center [514, 378] width 8 height 18
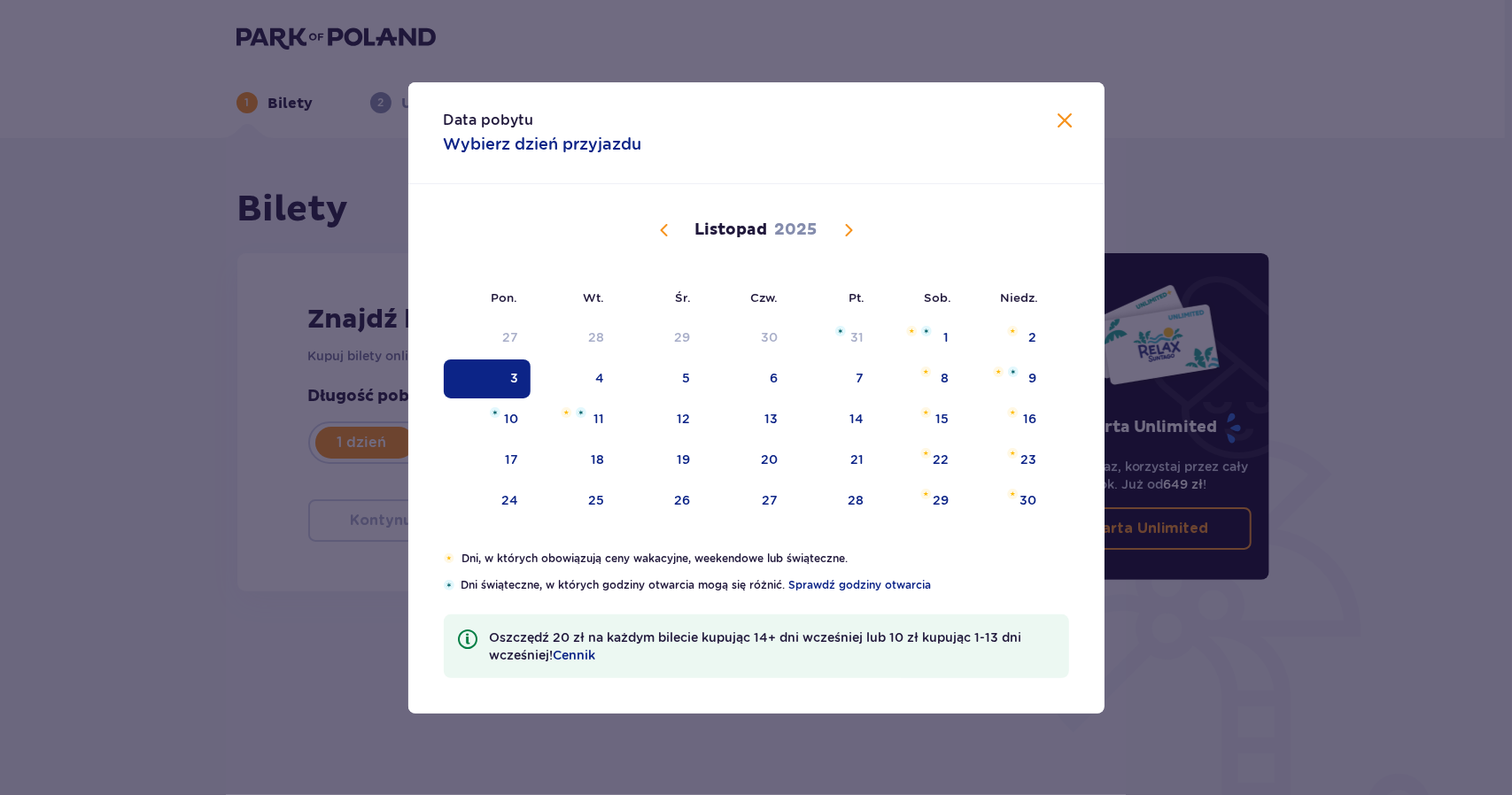
type input "[DATE]"
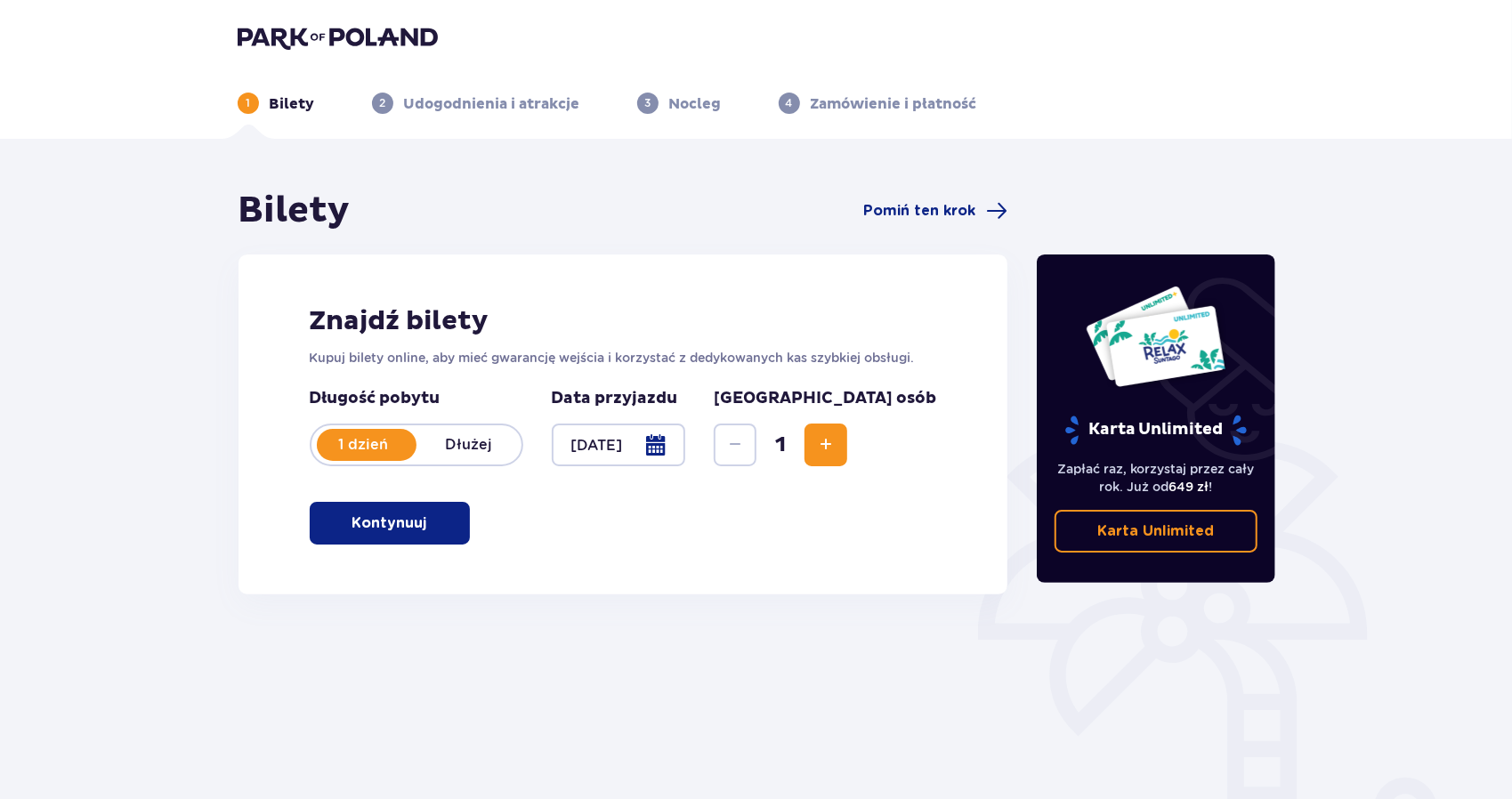
click at [837, 440] on span "Increase" at bounding box center [825, 445] width 22 height 22
click at [404, 511] on button "Kontynuuj" at bounding box center [389, 523] width 160 height 43
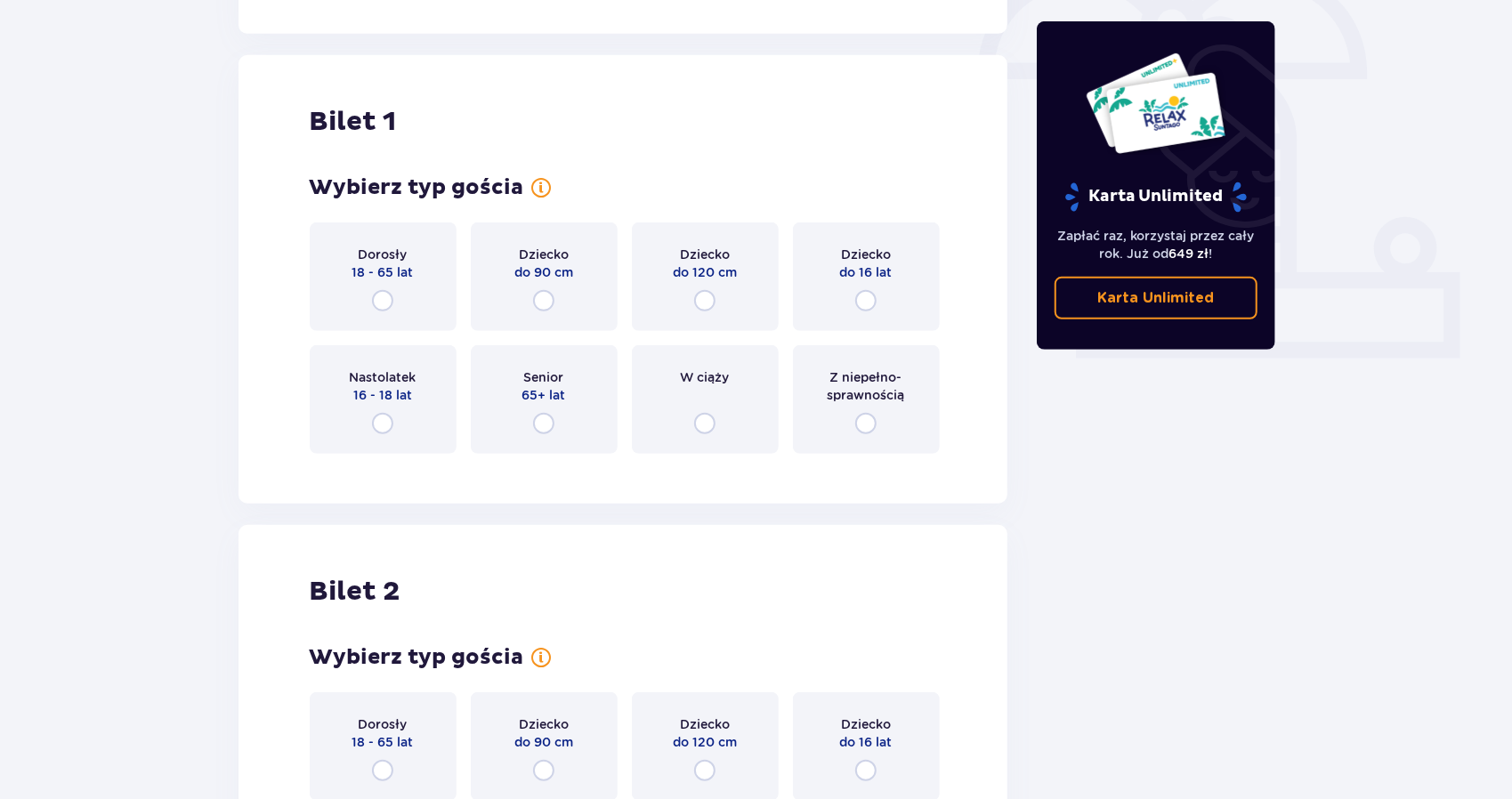
scroll to position [595, 0]
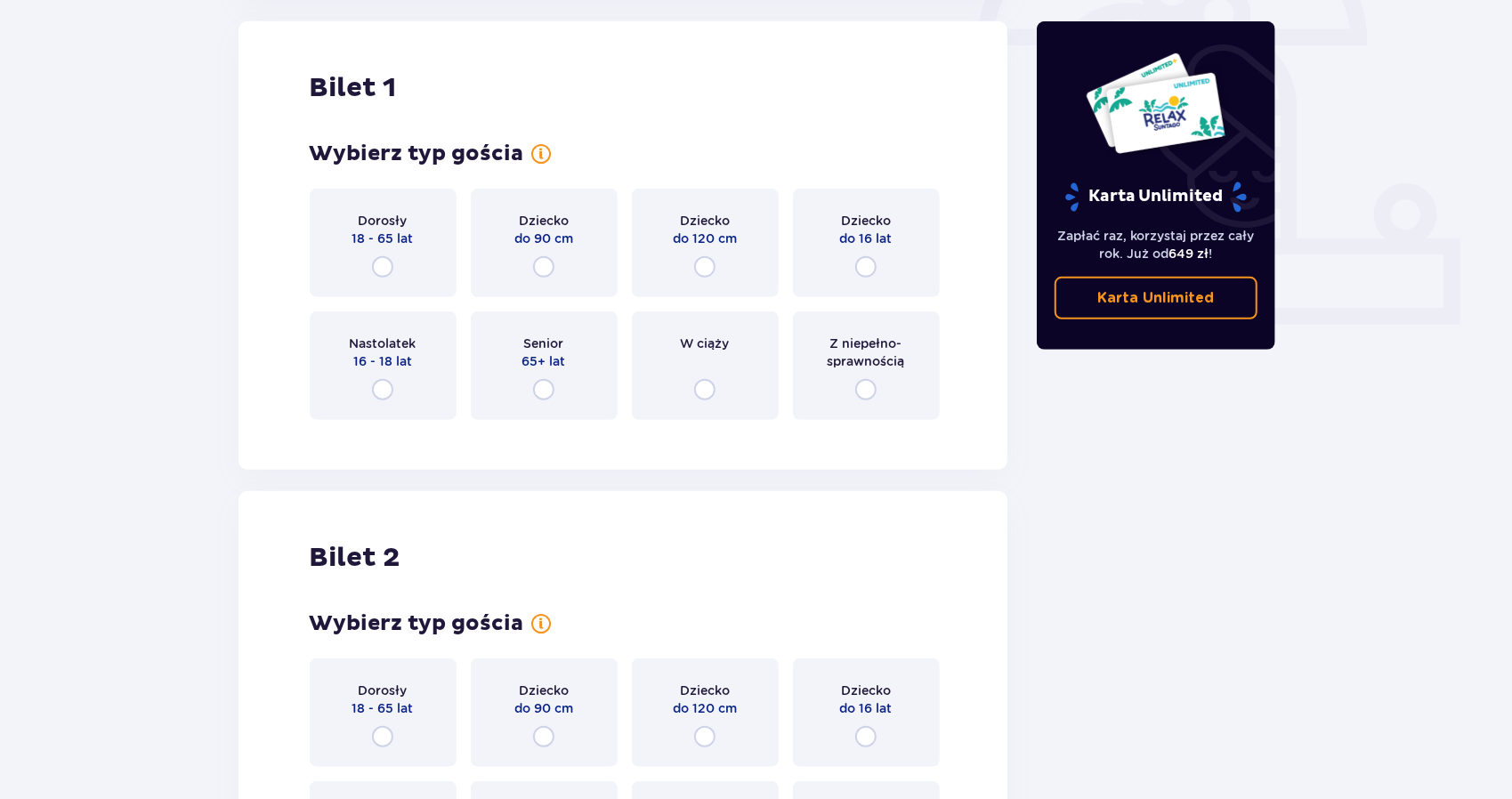
click at [379, 251] on div "Dorosły 18 - 65 lat" at bounding box center [382, 243] width 147 height 108
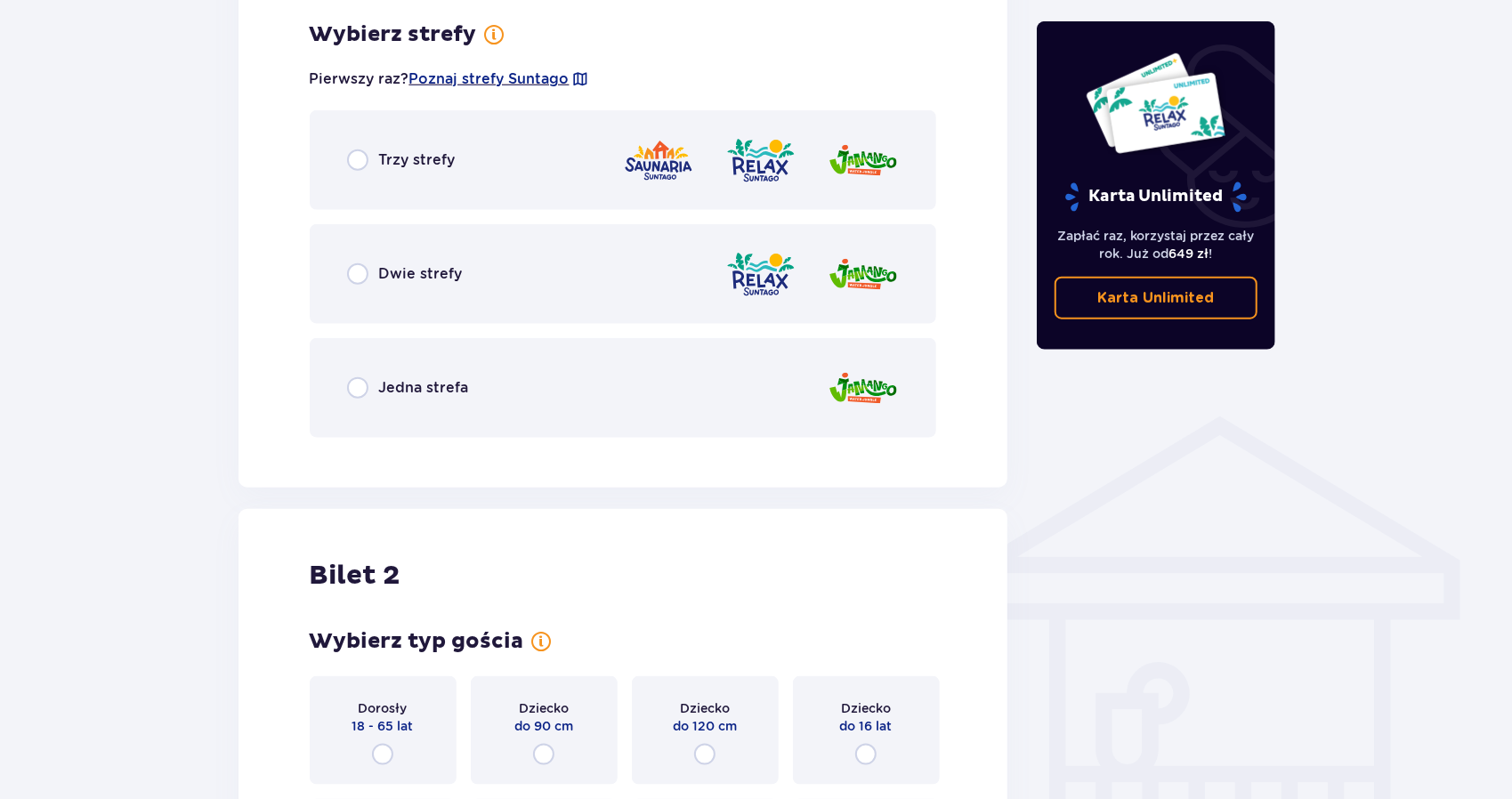
click at [433, 170] on div "Trzy strefy" at bounding box center [401, 160] width 108 height 22
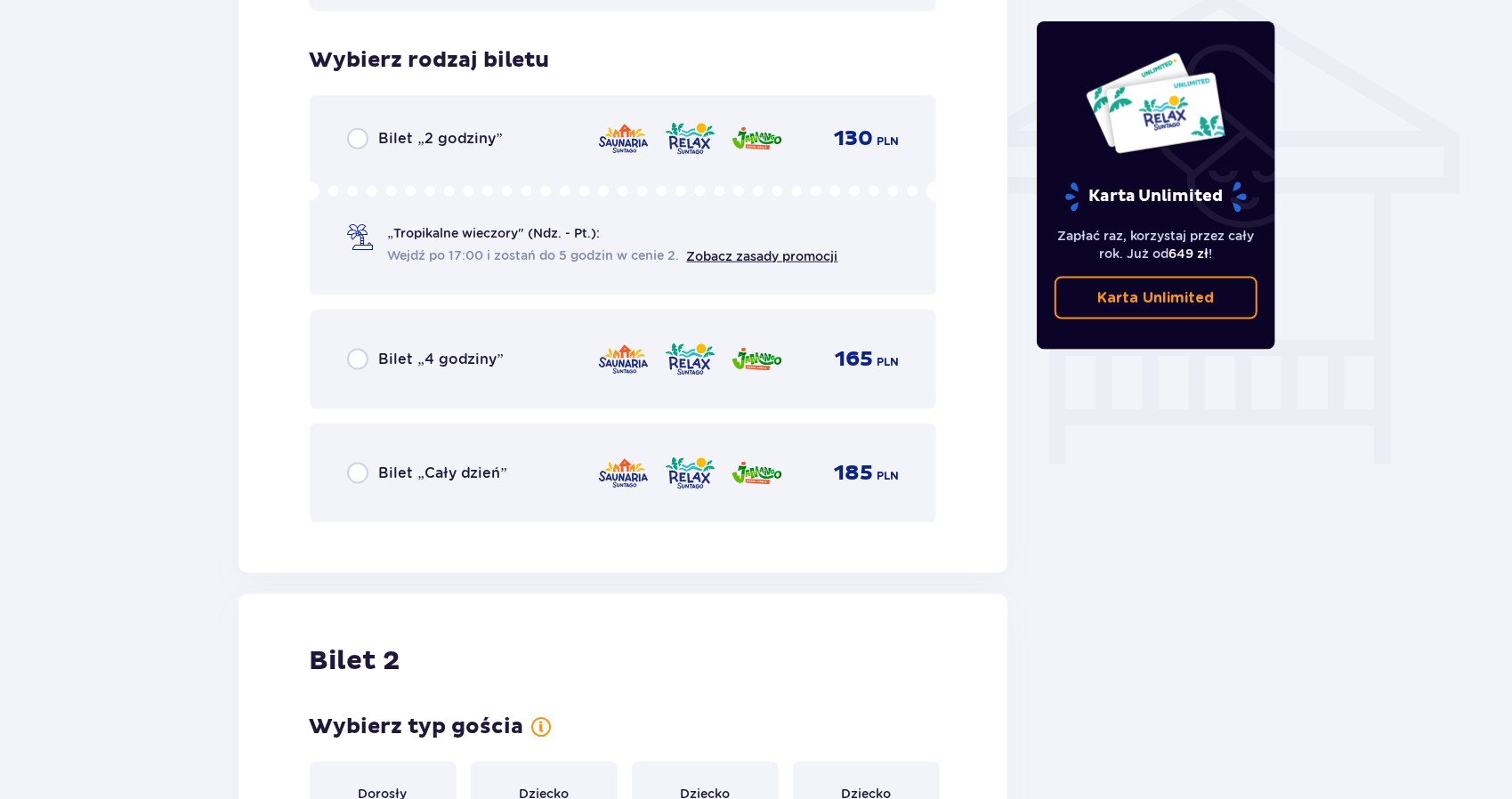
scroll to position [1481, 0]
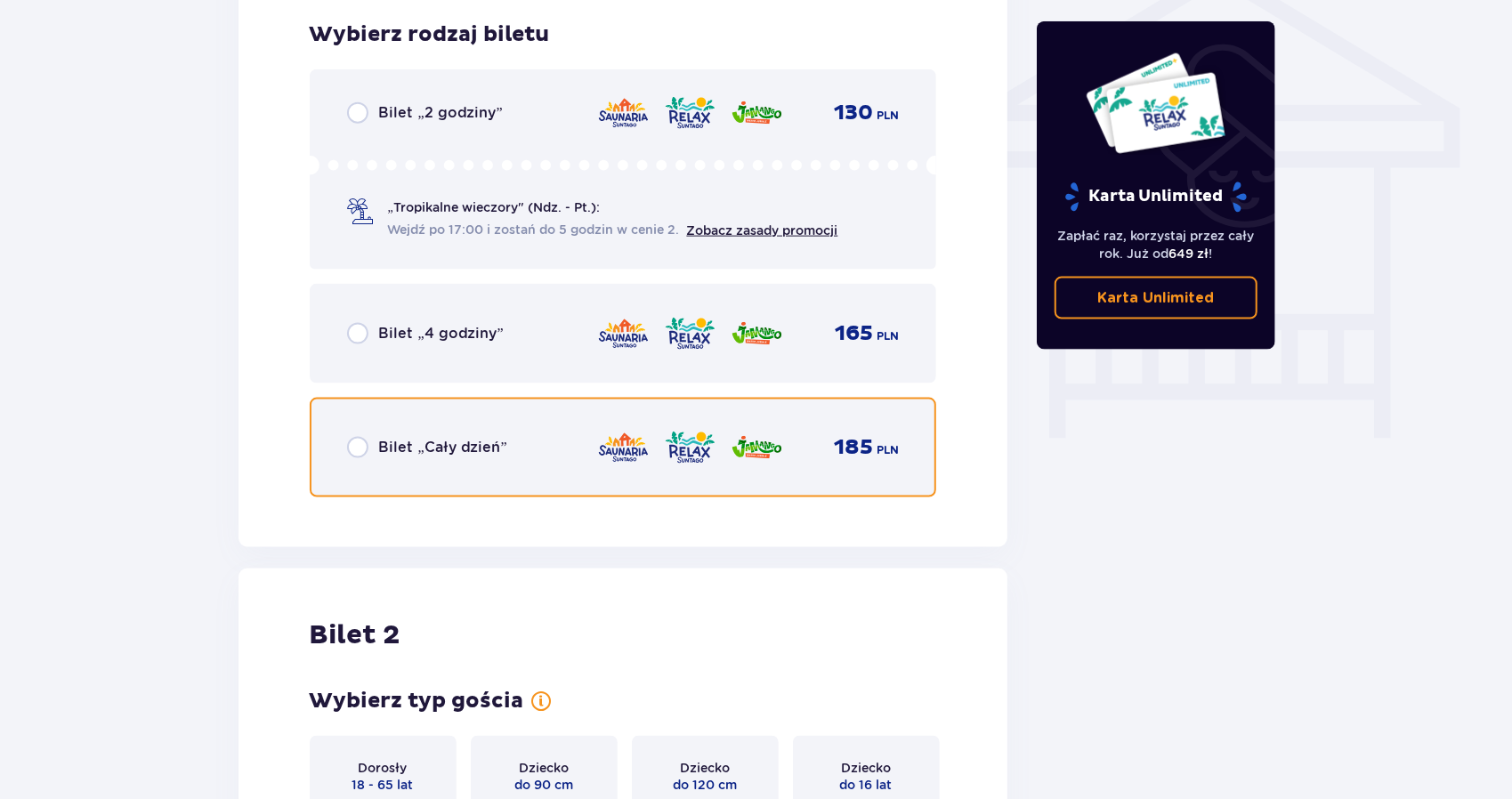
click at [349, 455] on input "radio" at bounding box center [358, 448] width 22 height 22
radio input "true"
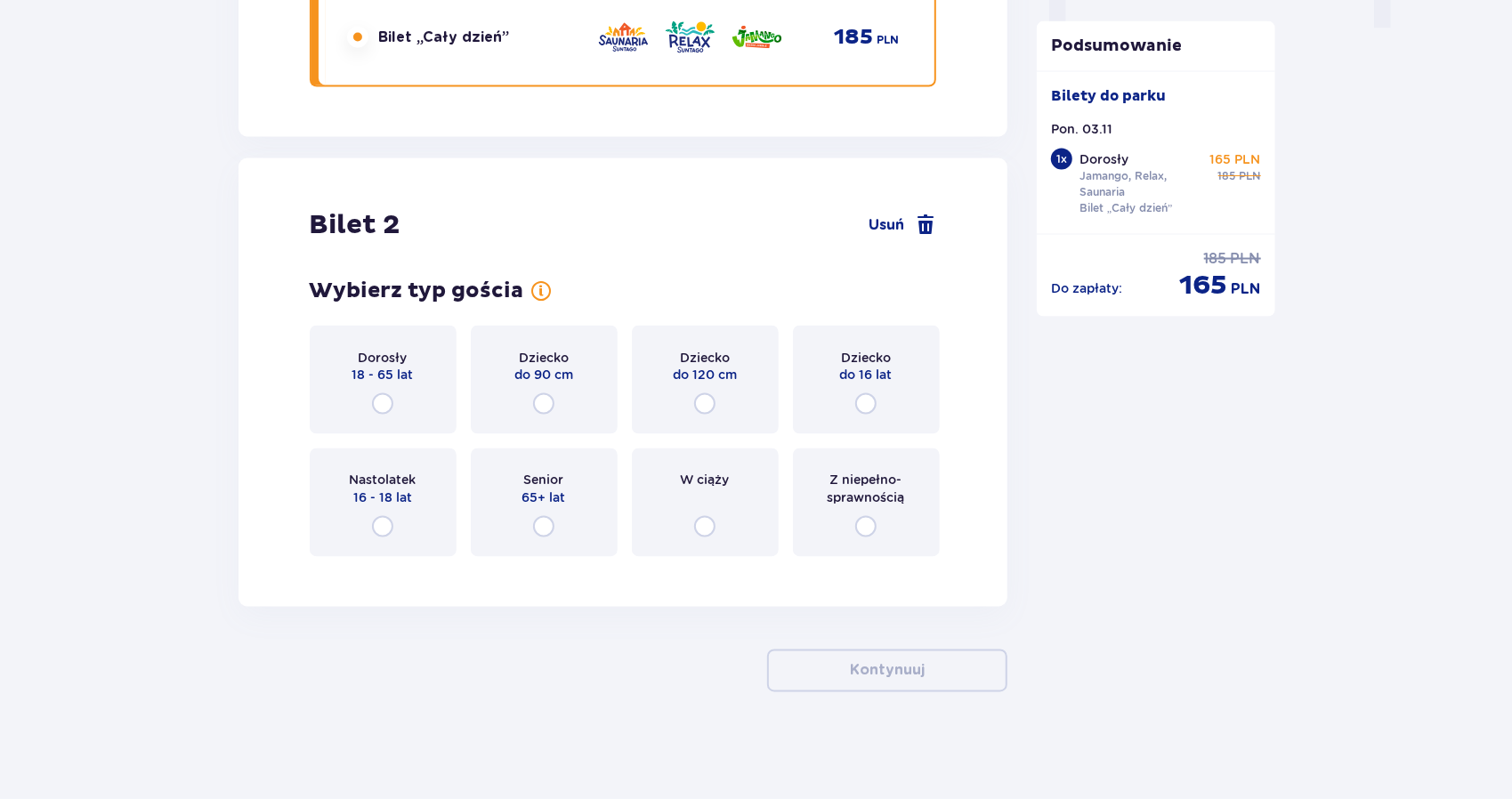
click at [370, 396] on div "Dorosły 18 - 65 lat" at bounding box center [382, 380] width 147 height 108
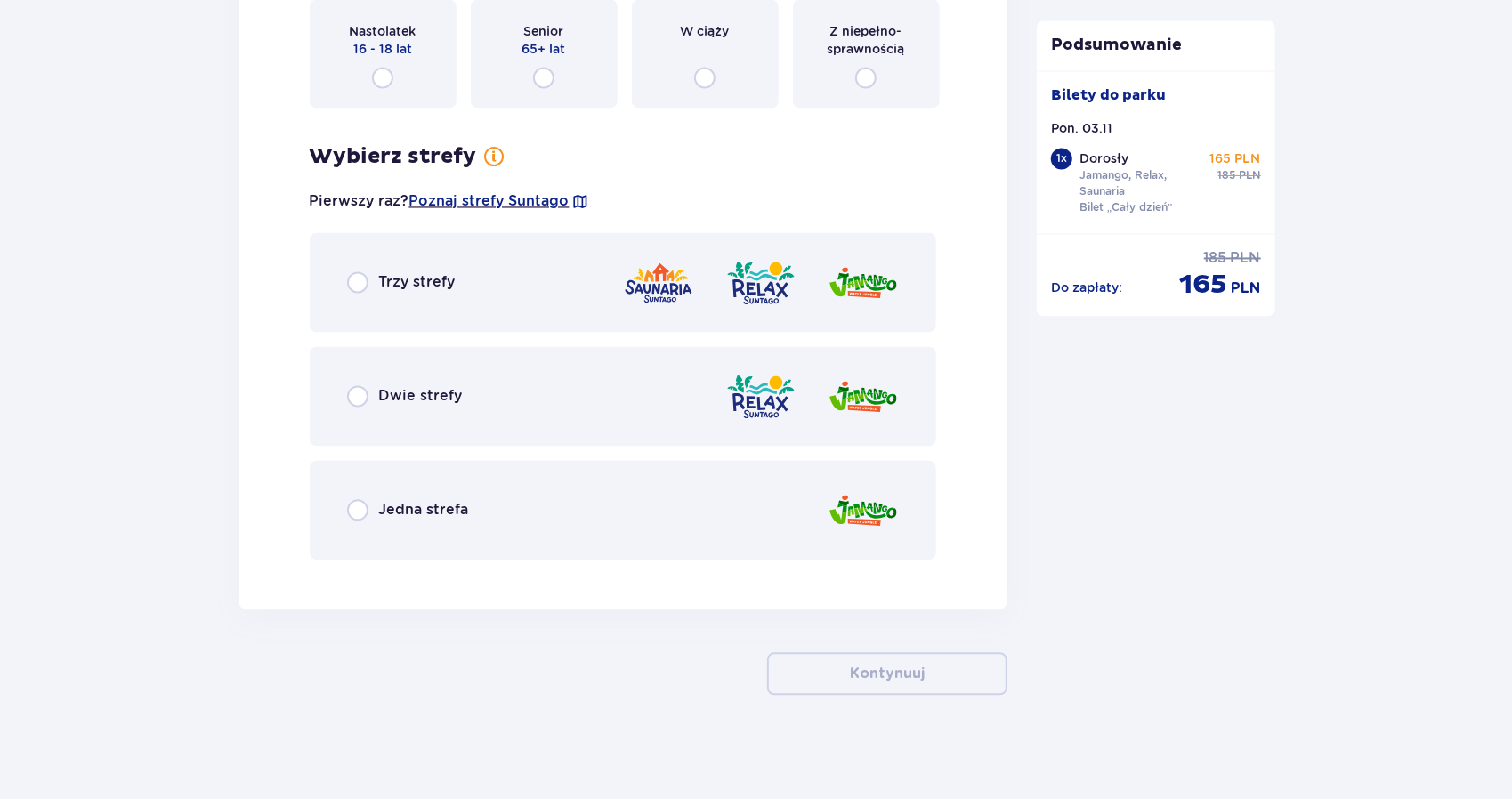
scroll to position [2344, 0]
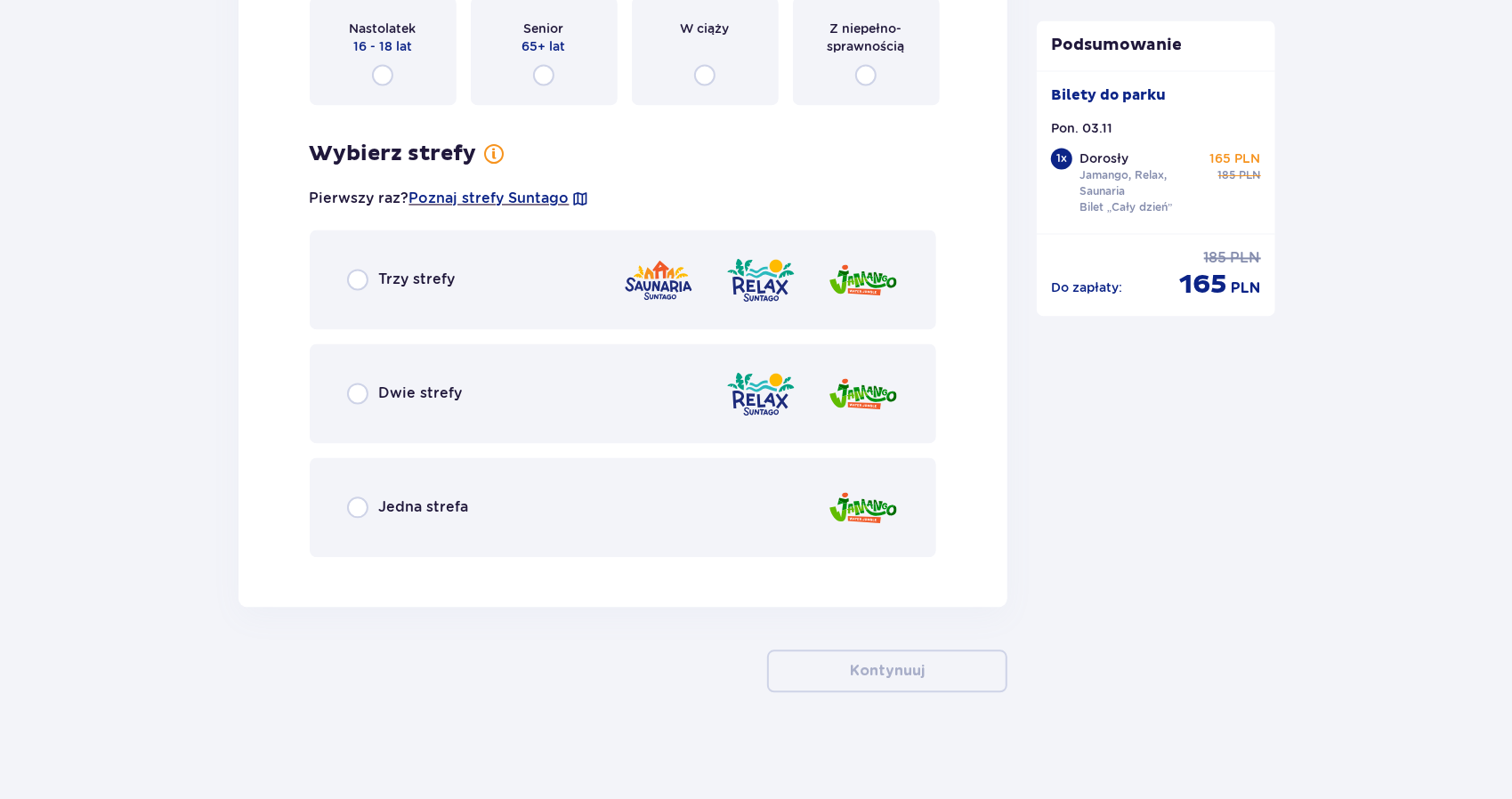
click at [362, 291] on div "Trzy strefy" at bounding box center [622, 279] width 627 height 100
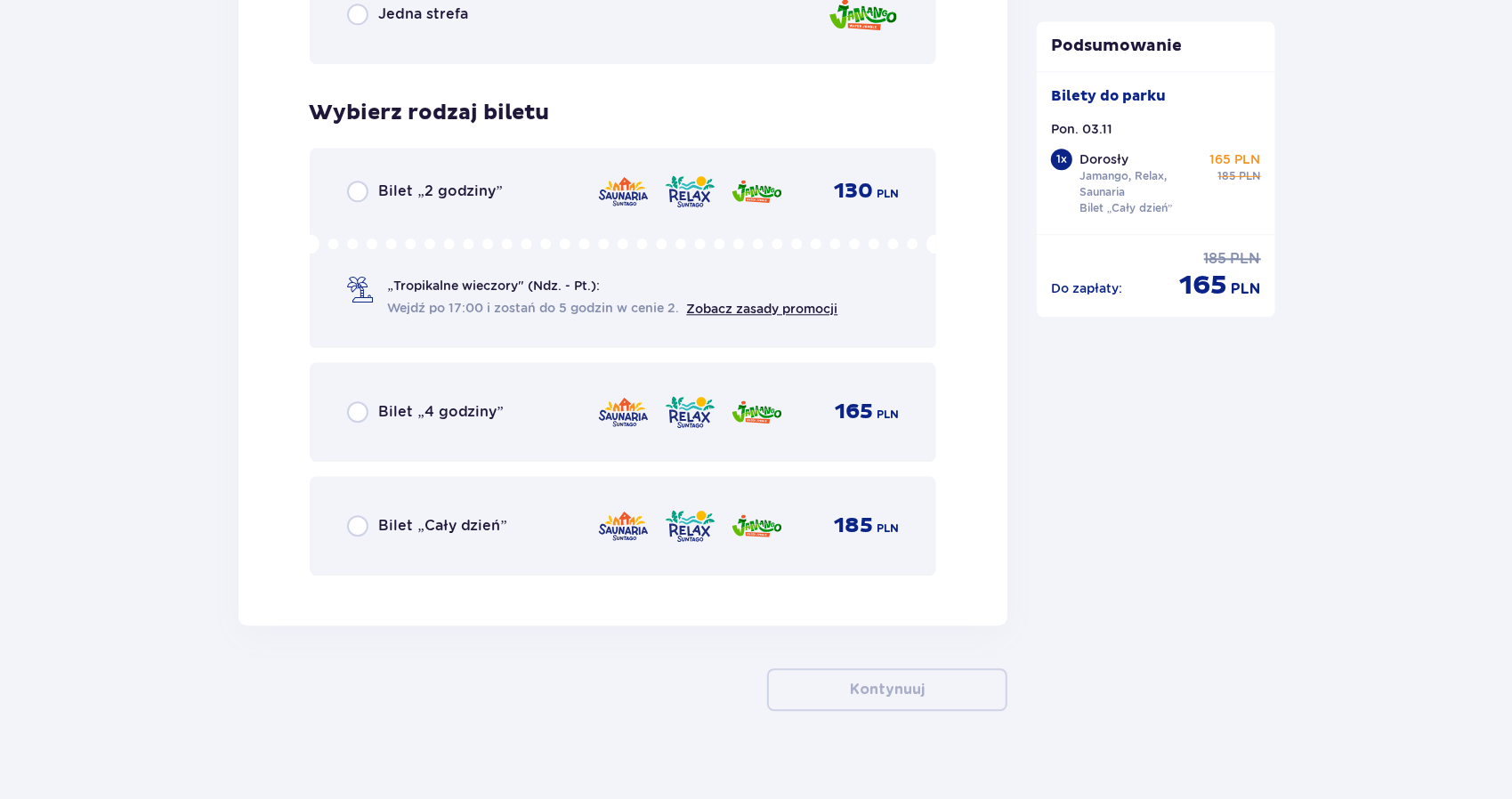
scroll to position [2855, 0]
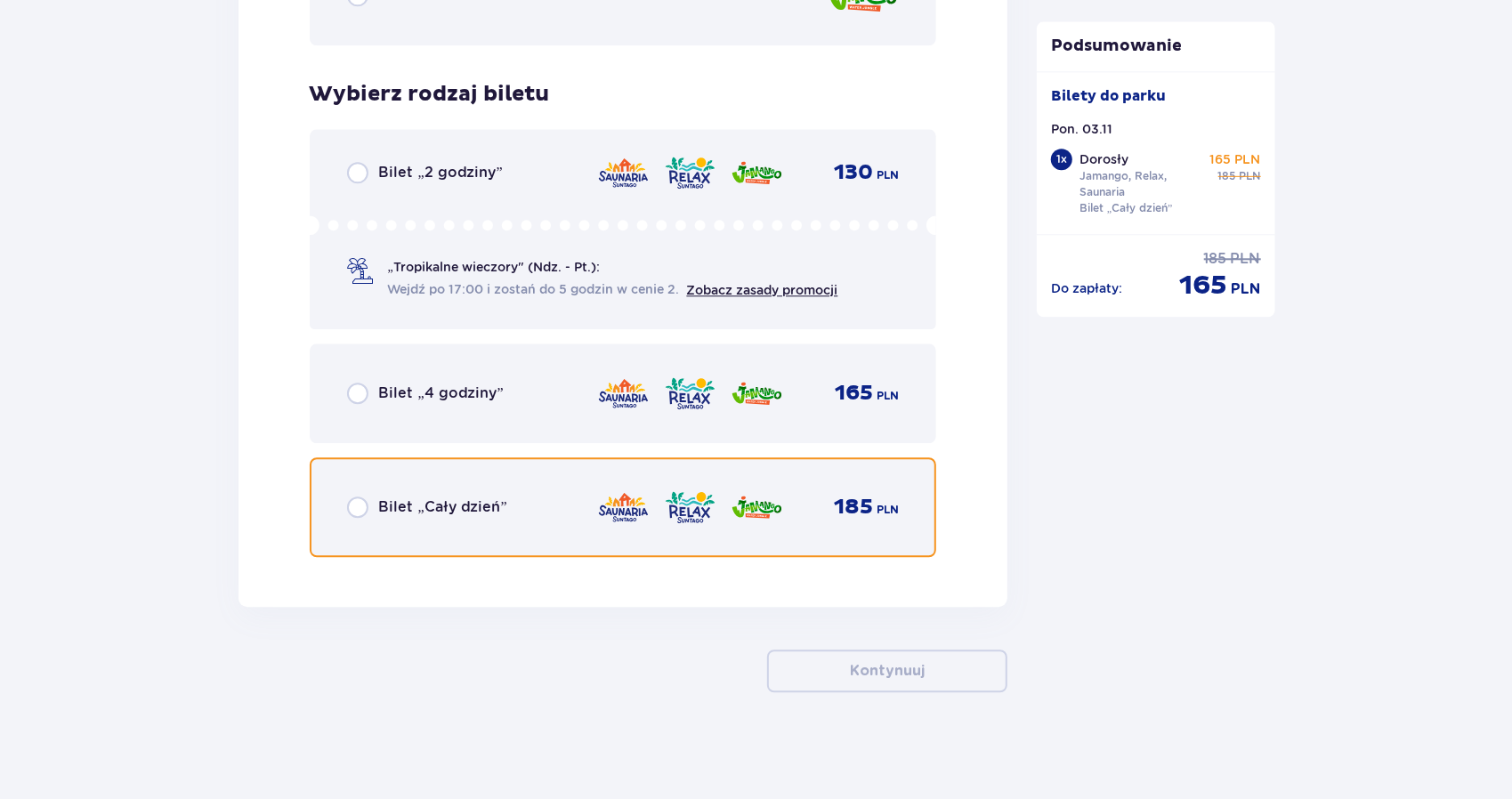
click at [354, 511] on input "radio" at bounding box center [358, 507] width 22 height 22
radio input "true"
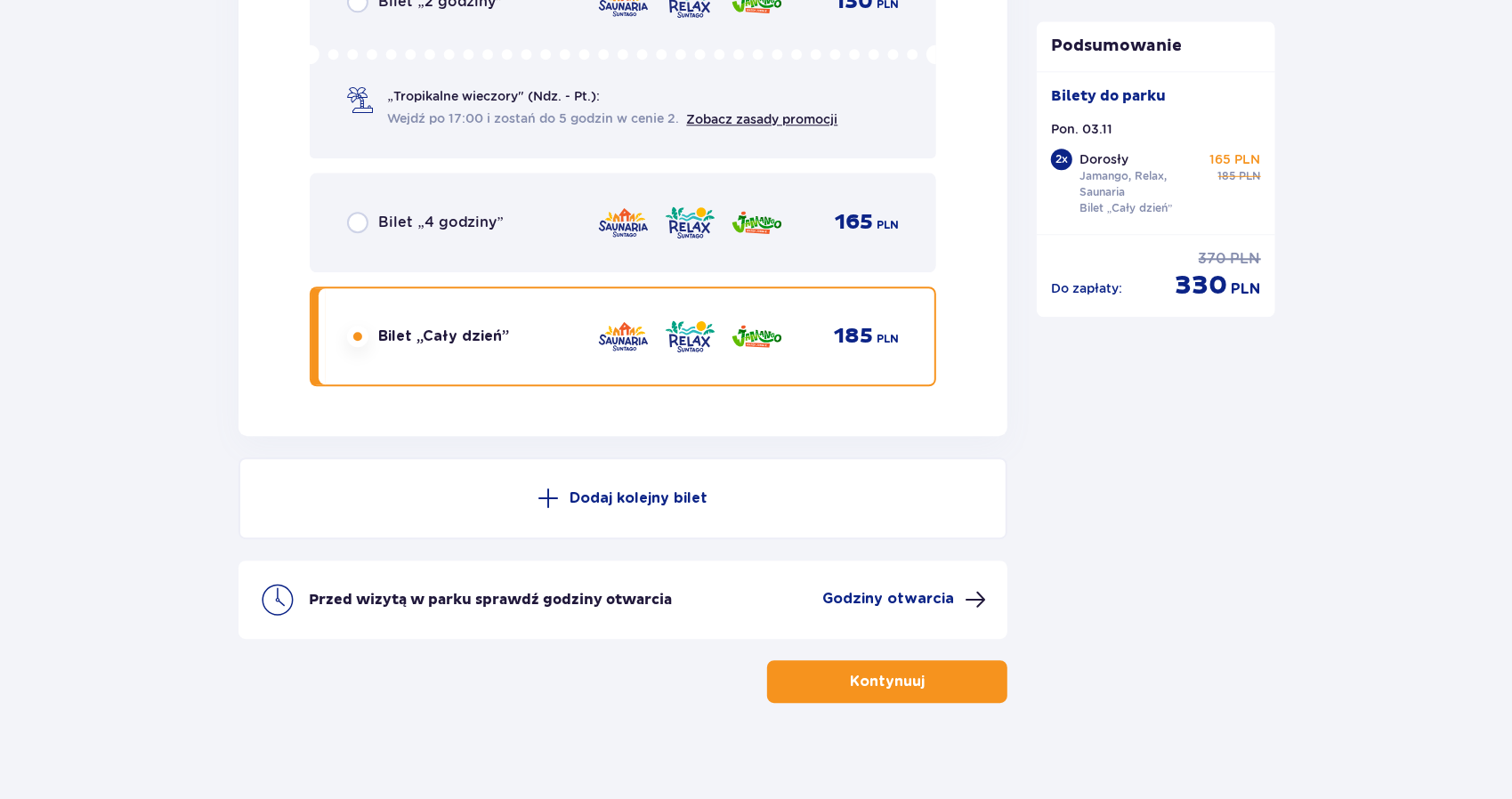
scroll to position [3037, 0]
